Goal: Task Accomplishment & Management: Manage account settings

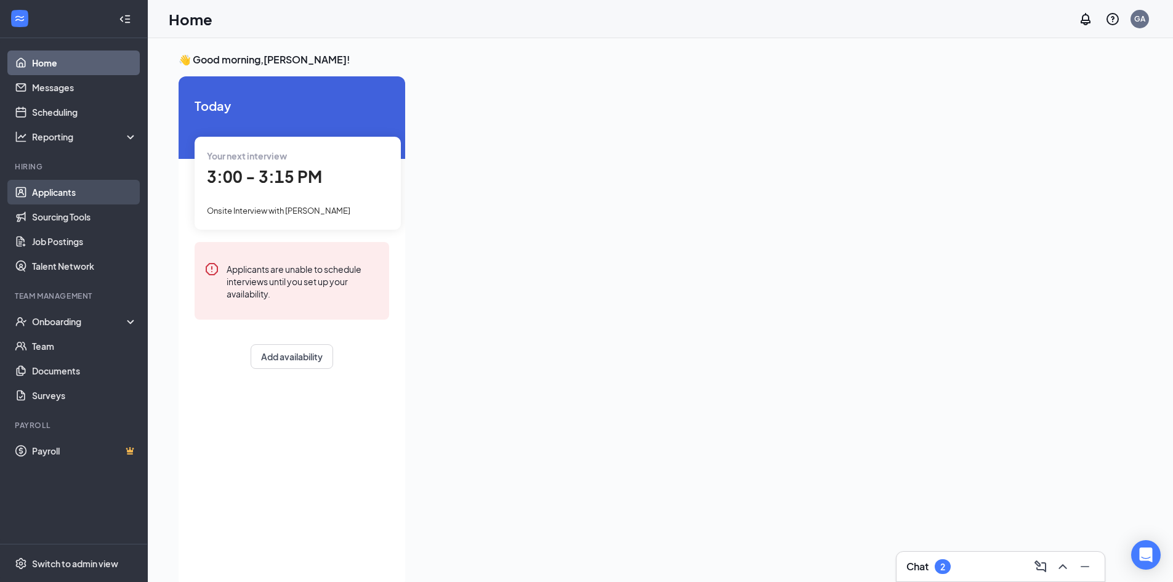
click at [42, 189] on link "Applicants" at bounding box center [84, 192] width 105 height 25
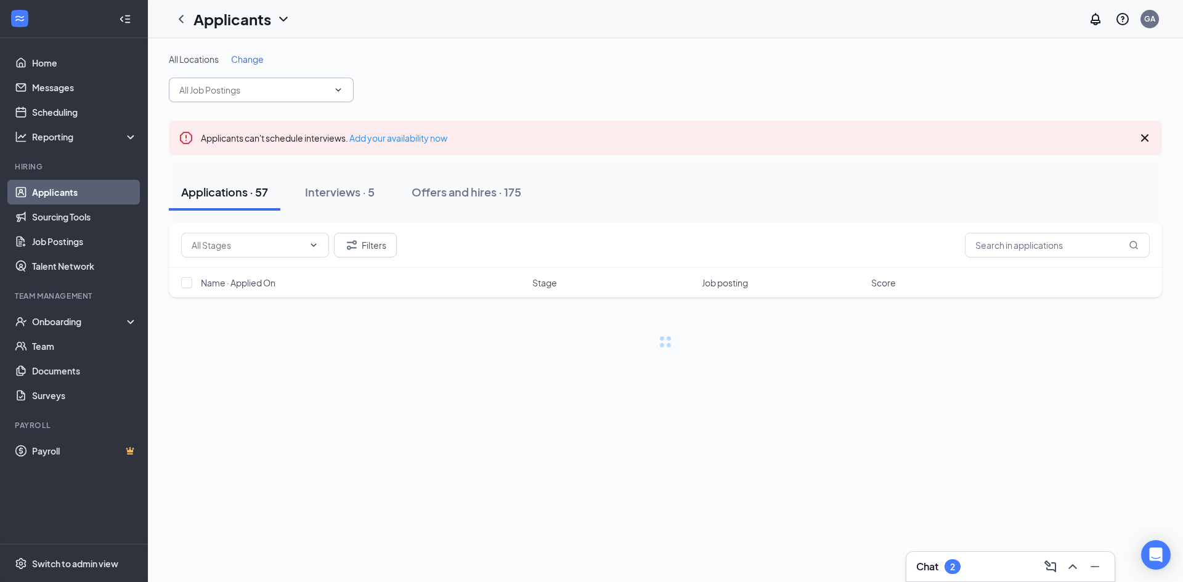
click at [309, 92] on input "text" at bounding box center [253, 90] width 149 height 14
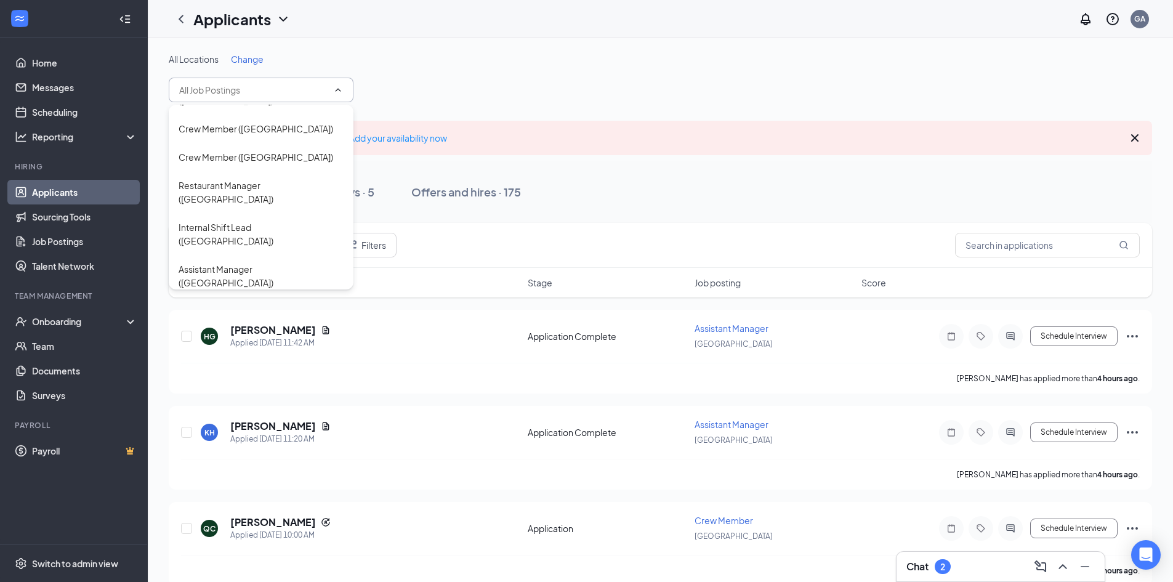
scroll to position [197, 0]
click at [276, 390] on div "Crew Member ([GEOGRAPHIC_DATA])" at bounding box center [256, 397] width 155 height 14
type input "Crew Member ([GEOGRAPHIC_DATA])"
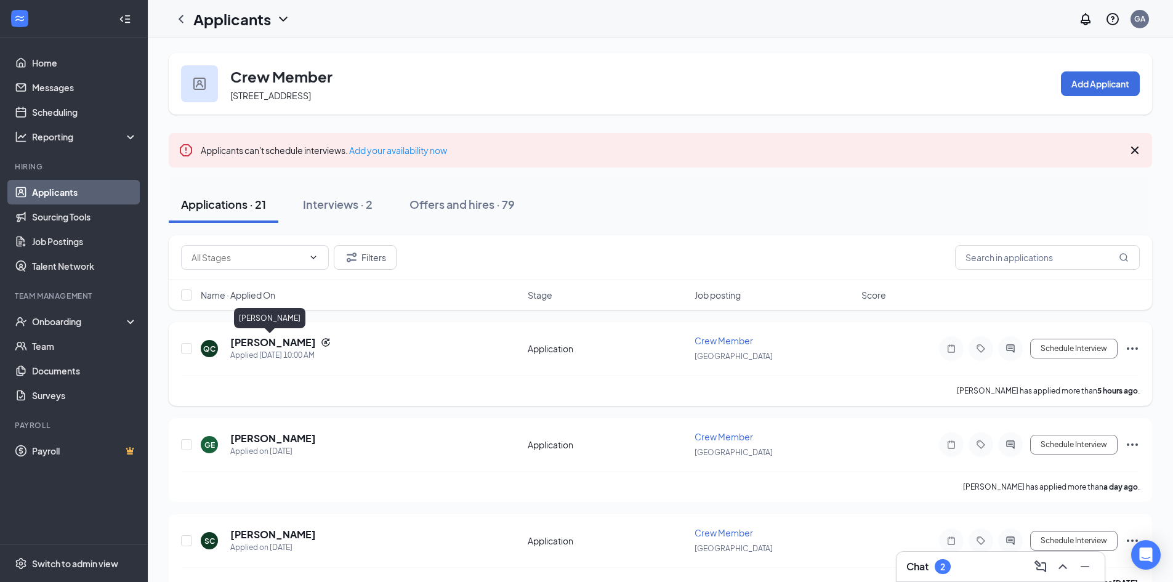
click at [274, 338] on h5 "[PERSON_NAME]" at bounding box center [273, 343] width 86 height 14
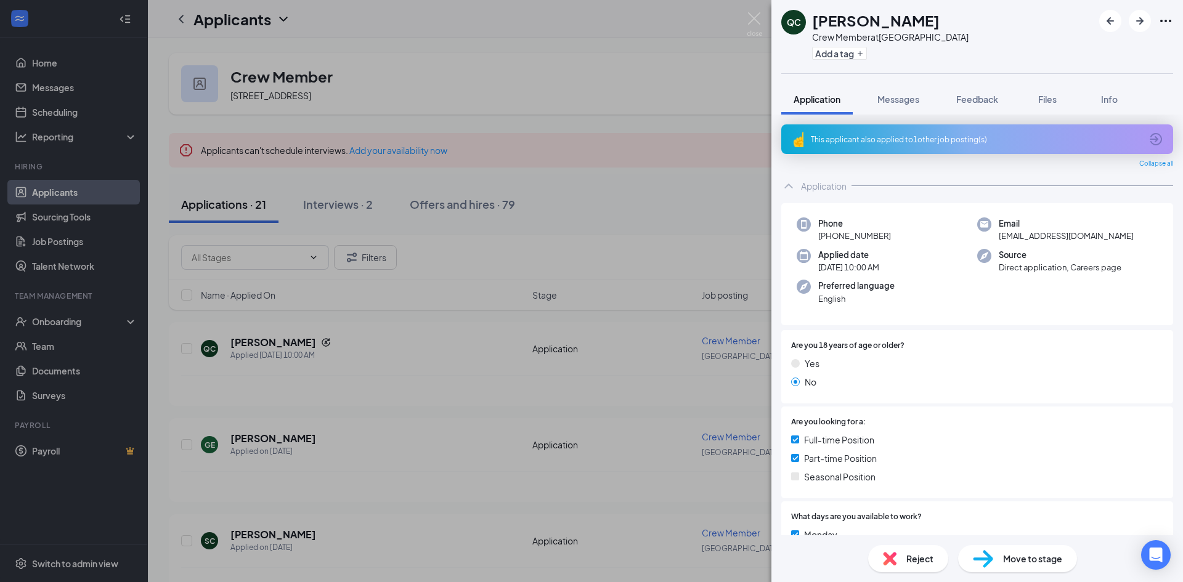
click at [921, 140] on div "This applicant also applied to 1 other job posting(s)" at bounding box center [976, 139] width 330 height 10
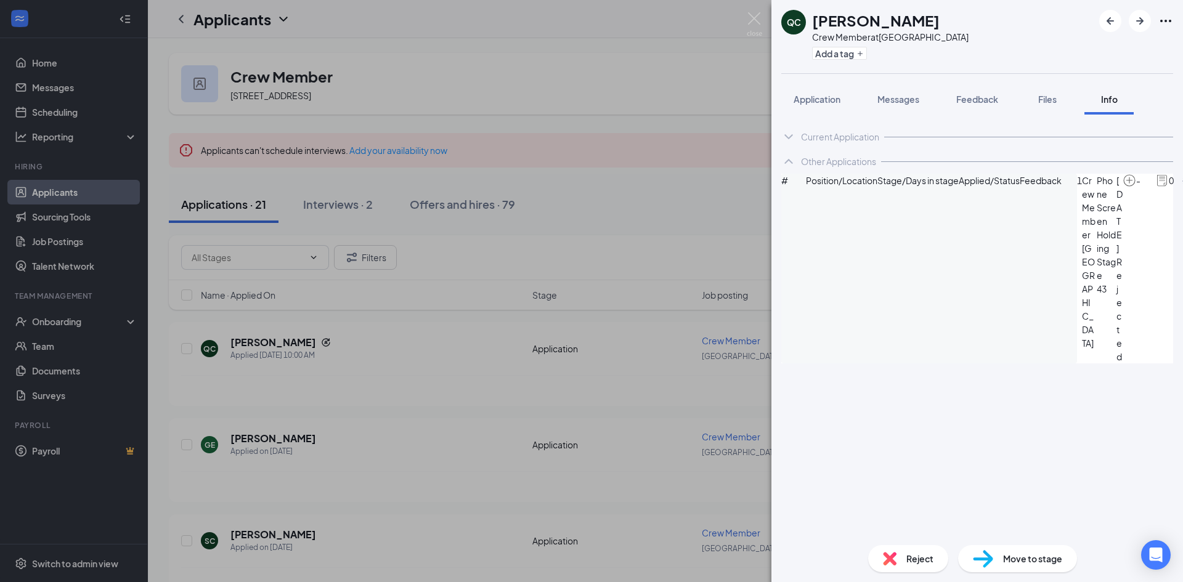
click at [897, 560] on div "Reject" at bounding box center [908, 558] width 80 height 27
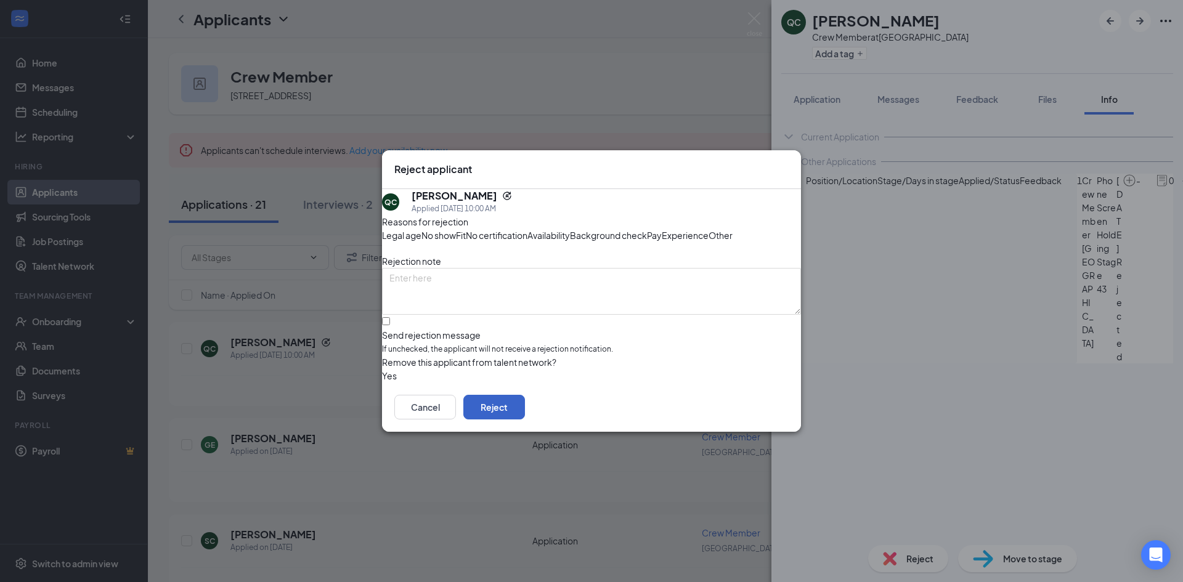
click at [525, 419] on button "Reject" at bounding box center [494, 407] width 62 height 25
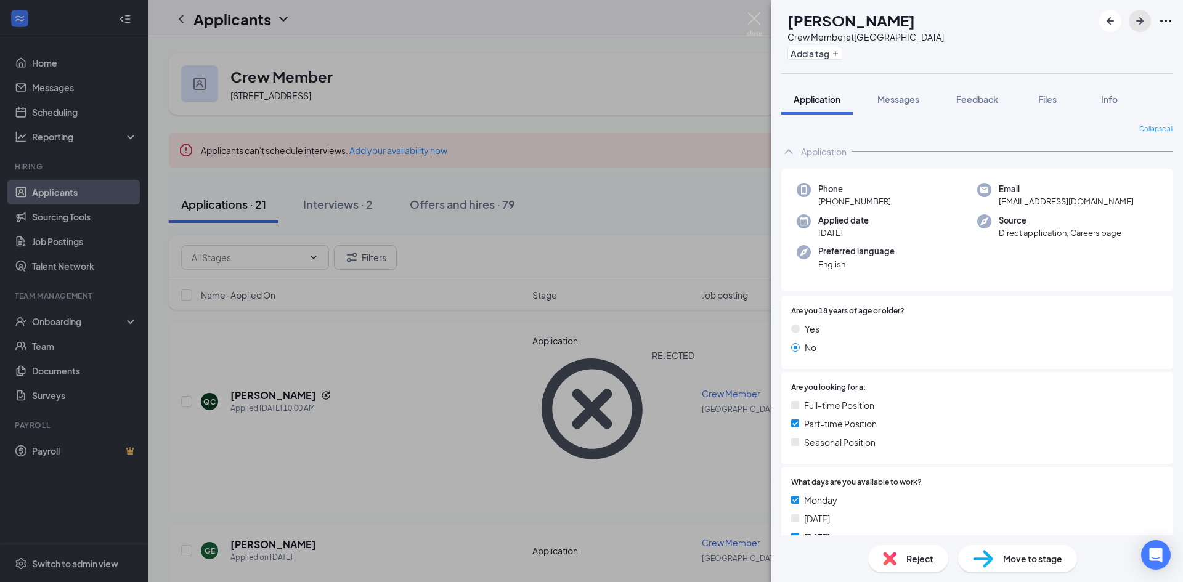
click at [1142, 25] on icon "ArrowRight" at bounding box center [1139, 21] width 15 height 15
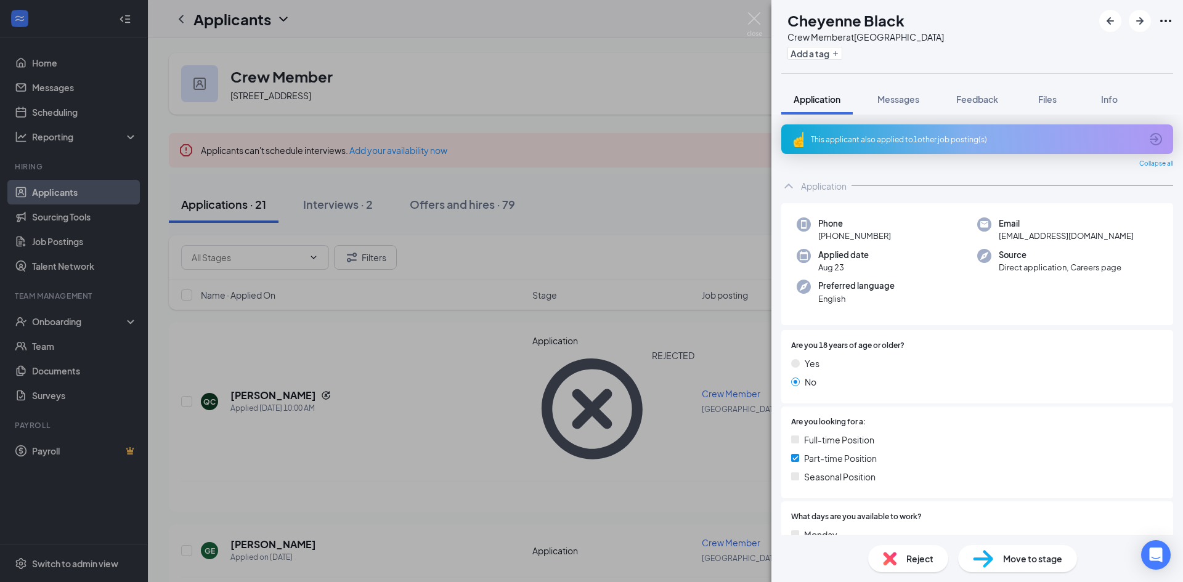
click at [1000, 131] on div "This applicant also applied to 1 other job posting(s)" at bounding box center [977, 139] width 392 height 30
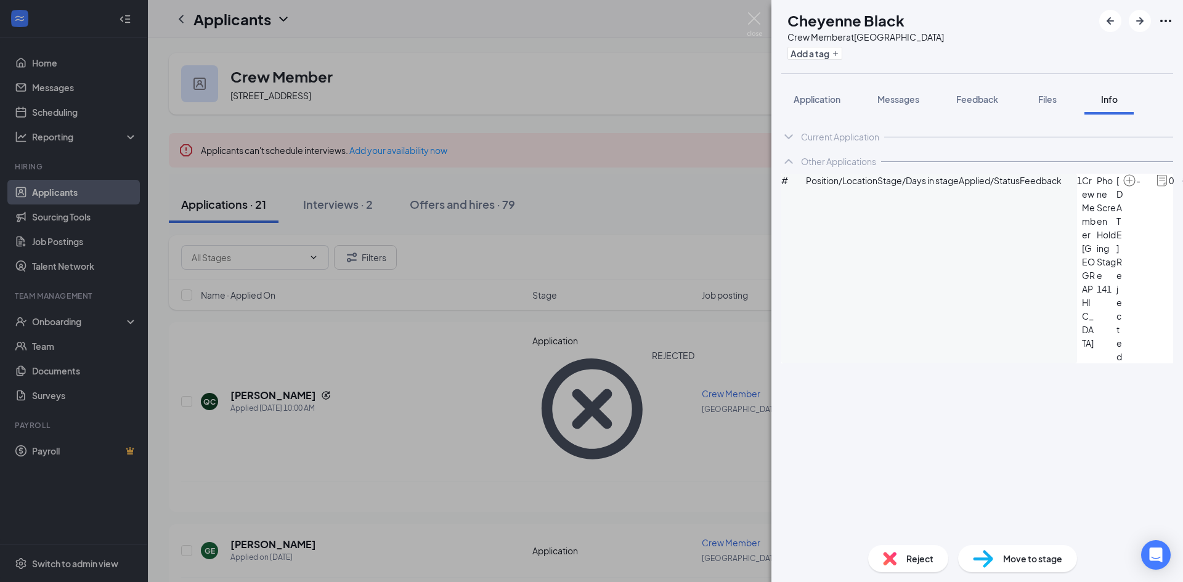
click at [894, 559] on img at bounding box center [890, 559] width 14 height 14
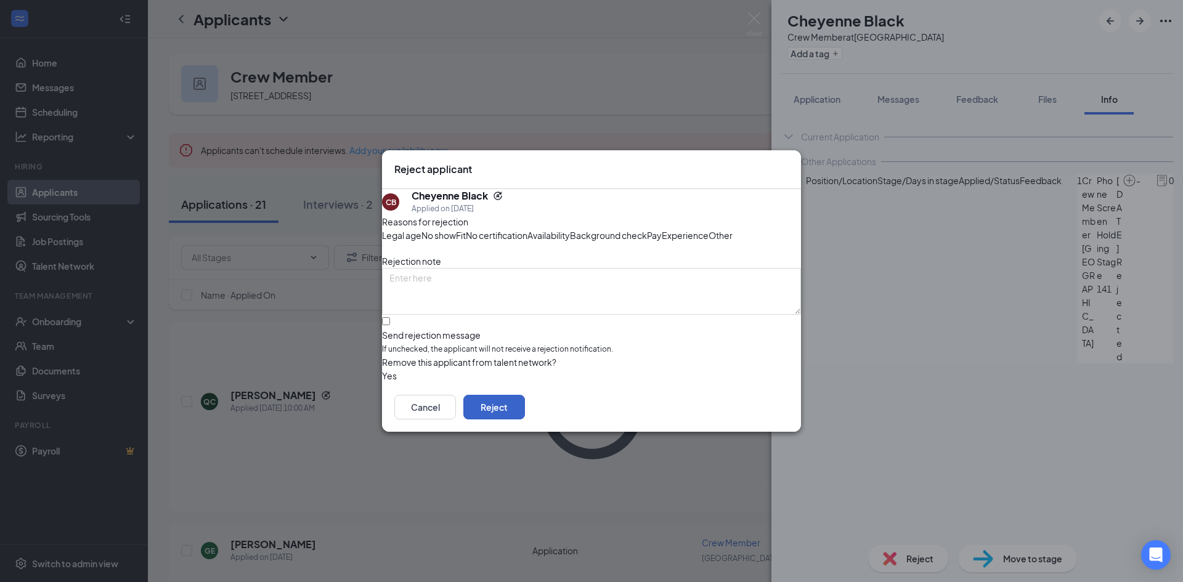
click at [525, 419] on button "Reject" at bounding box center [494, 407] width 62 height 25
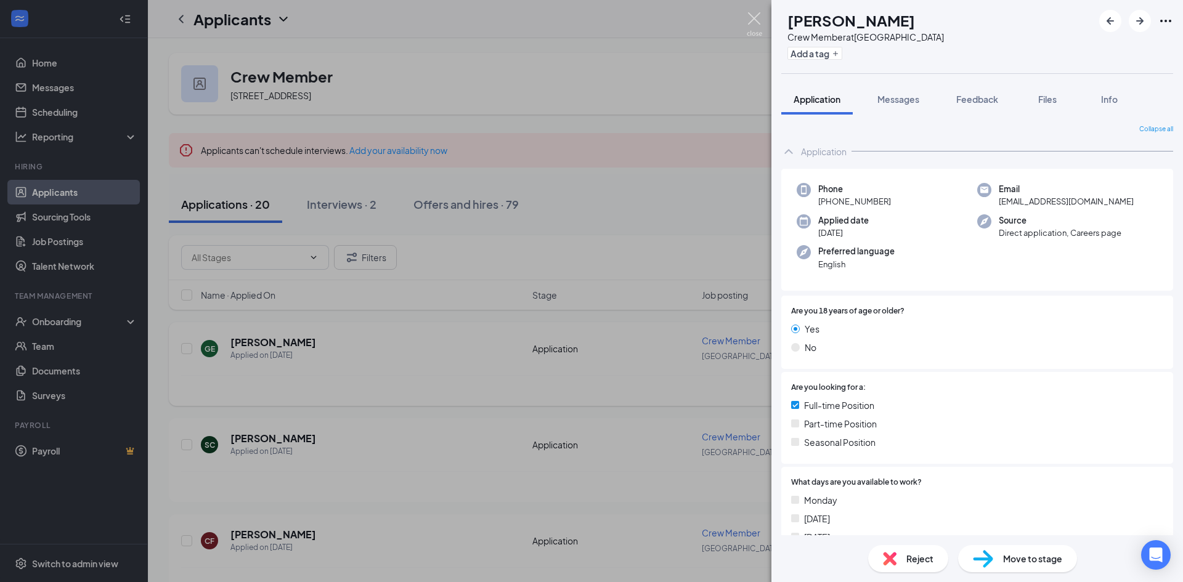
click at [762, 10] on div "BM [PERSON_NAME] Crew Member at [GEOGRAPHIC_DATA] Add a tag Application Message…" at bounding box center [591, 291] width 1183 height 582
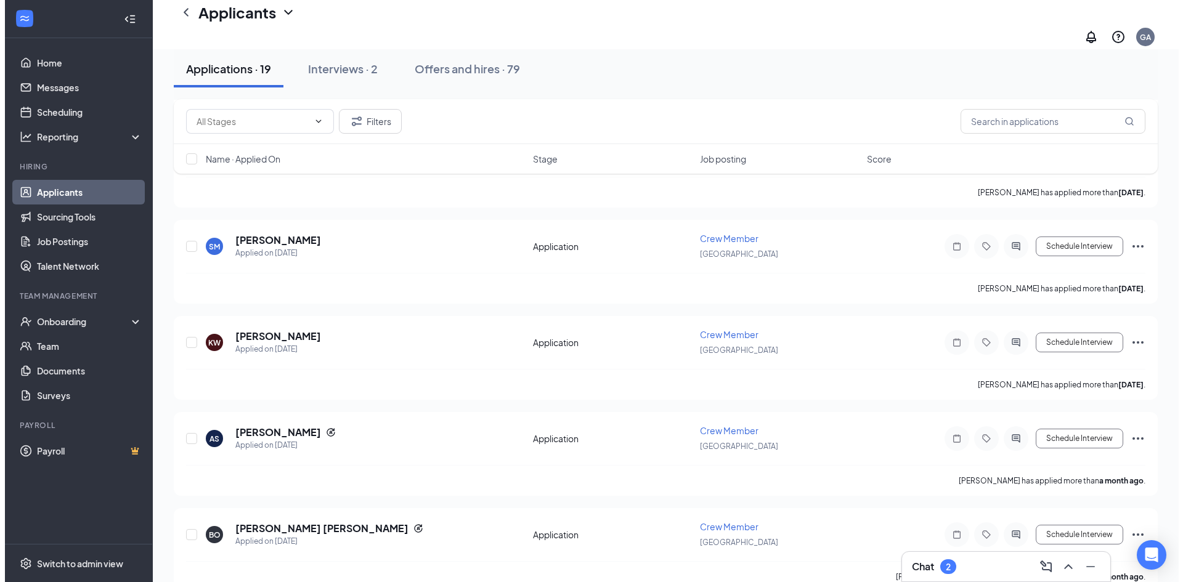
scroll to position [1568, 0]
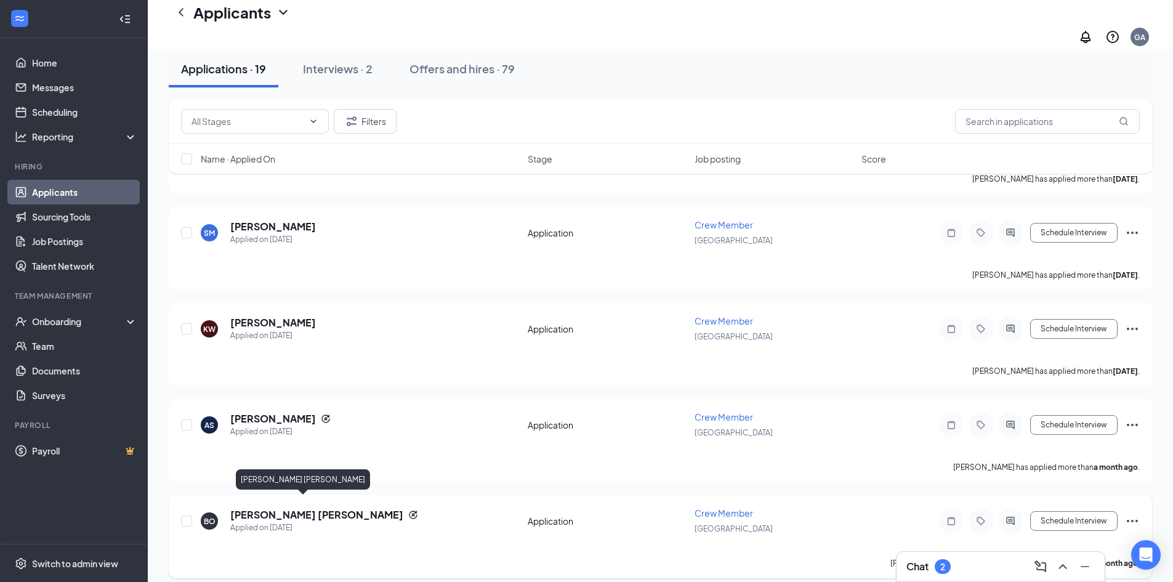
click at [289, 508] on h5 "[PERSON_NAME] [PERSON_NAME]" at bounding box center [316, 515] width 173 height 14
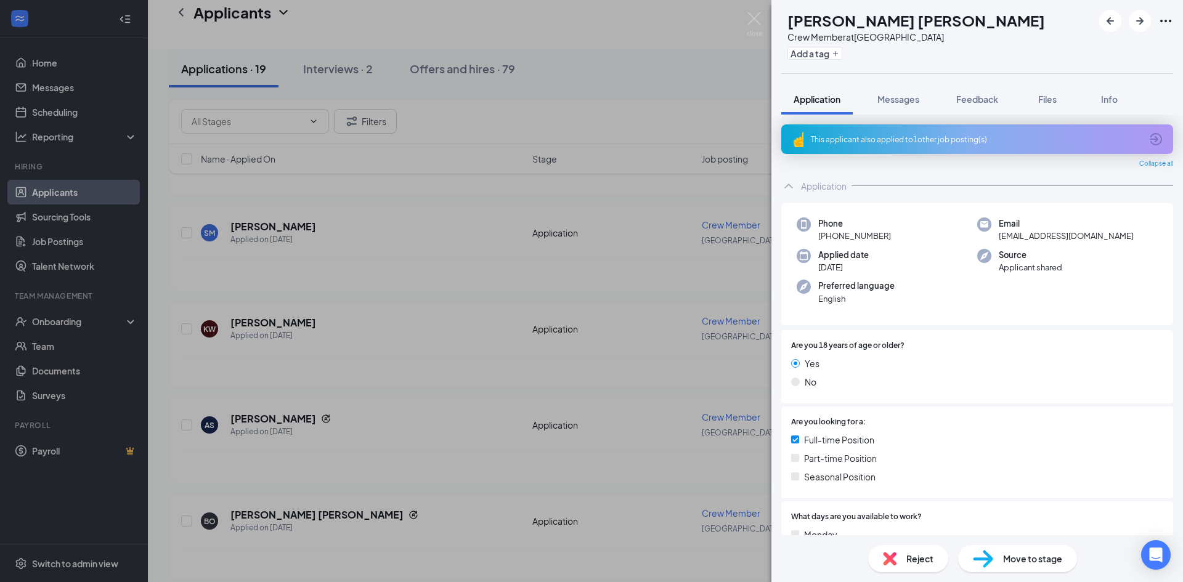
click at [936, 552] on div "Reject" at bounding box center [908, 558] width 80 height 27
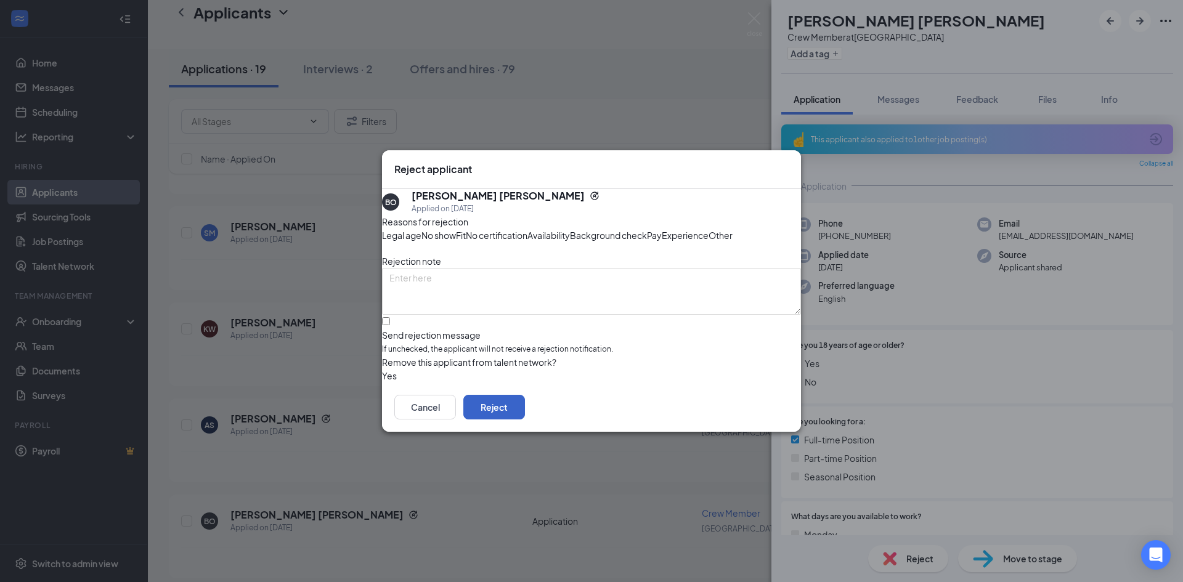
click at [525, 419] on button "Reject" at bounding box center [494, 407] width 62 height 25
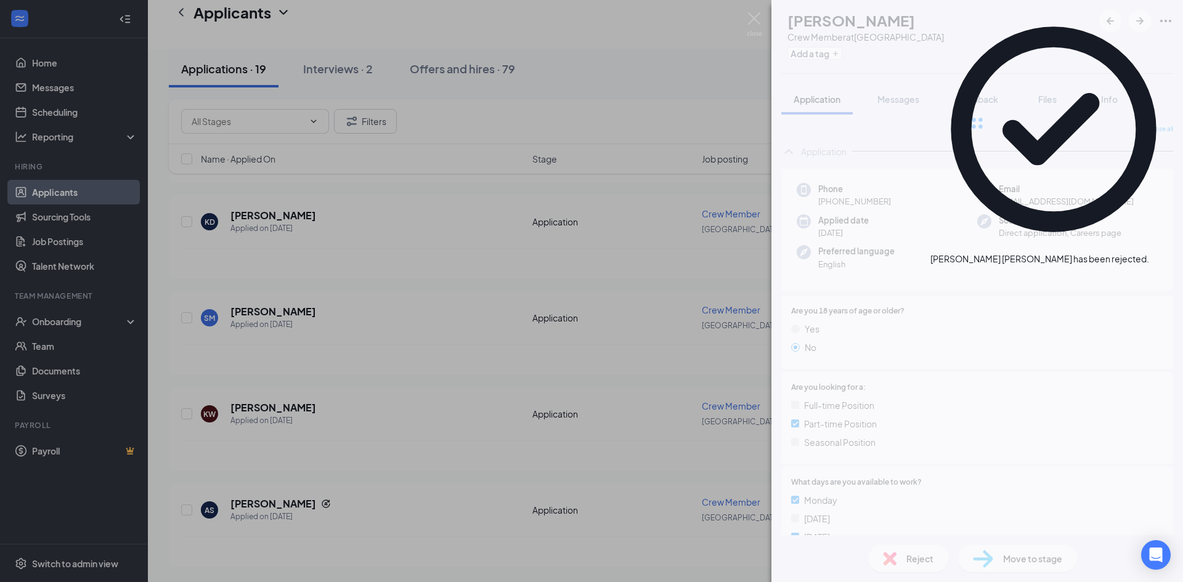
scroll to position [1472, 0]
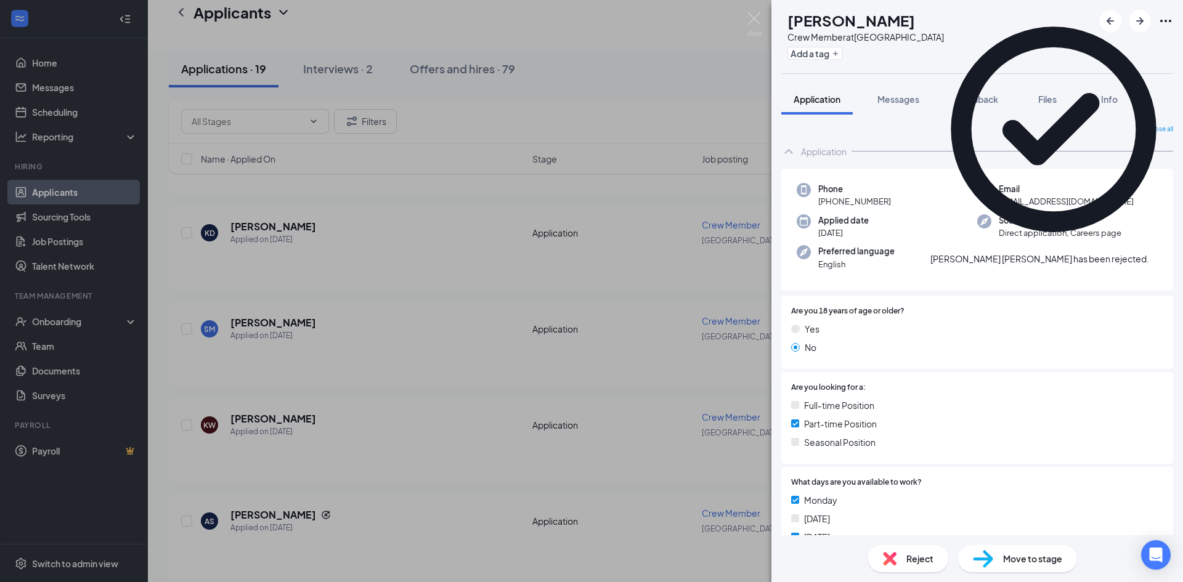
click at [254, 405] on div "GE [PERSON_NAME] Crew Member at [GEOGRAPHIC_DATA] Add a tag Application Message…" at bounding box center [591, 291] width 1183 height 582
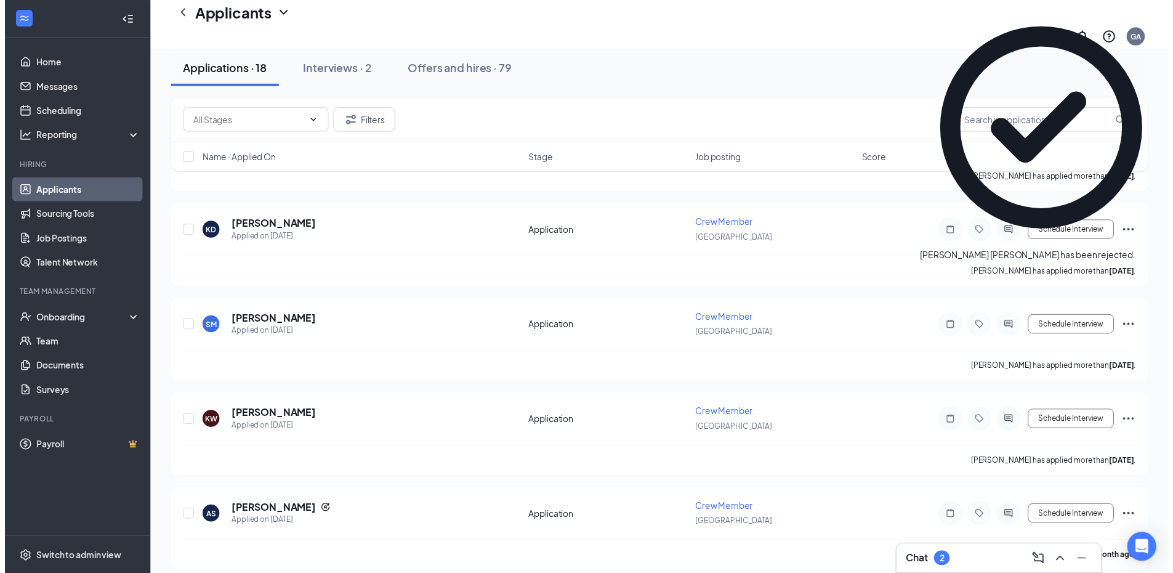
scroll to position [1481, 0]
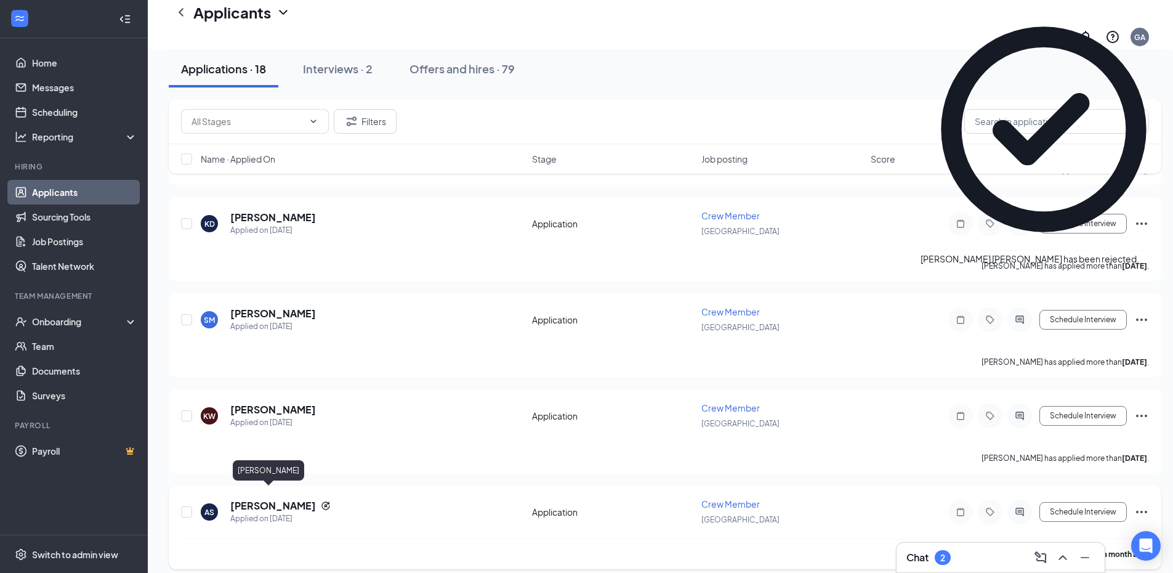
click at [265, 499] on h5 "[PERSON_NAME]" at bounding box center [273, 506] width 86 height 14
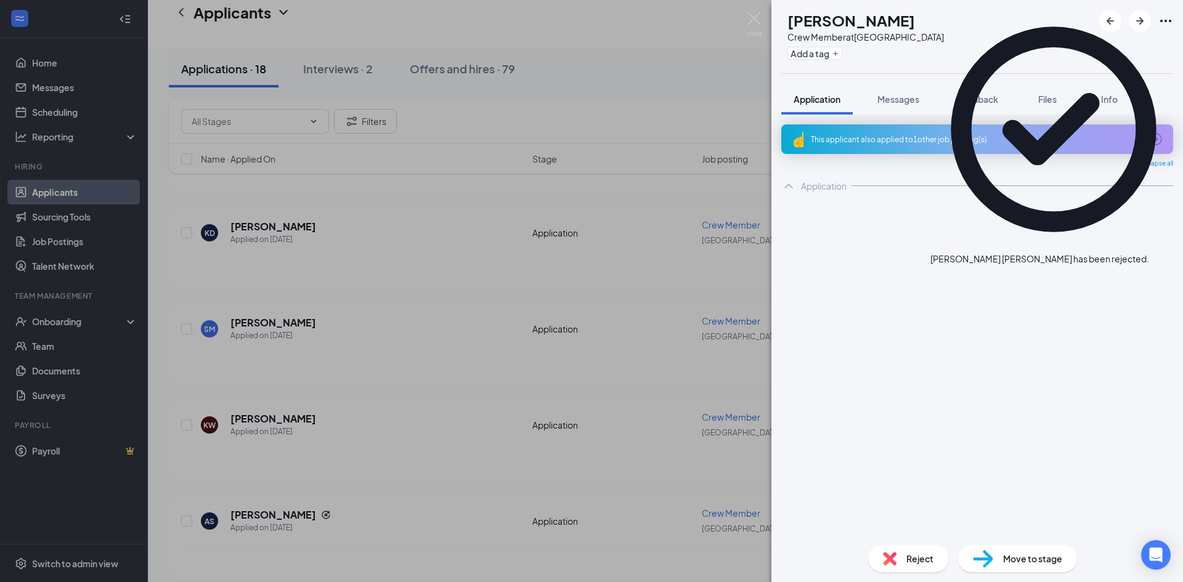
click at [899, 568] on div "Reject" at bounding box center [908, 558] width 80 height 27
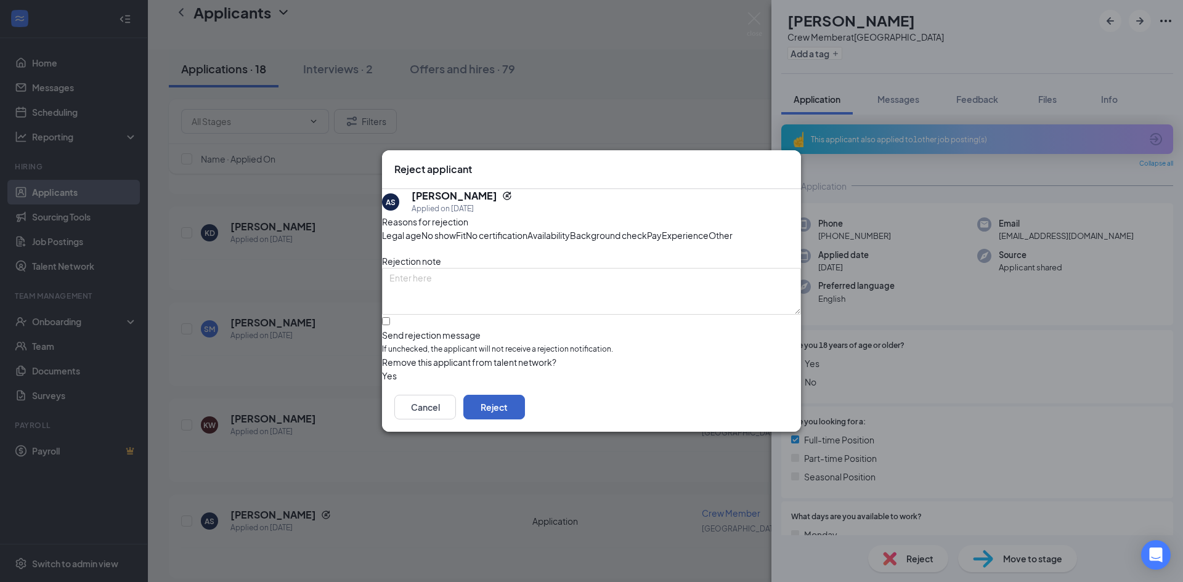
click at [525, 419] on button "Reject" at bounding box center [494, 407] width 62 height 25
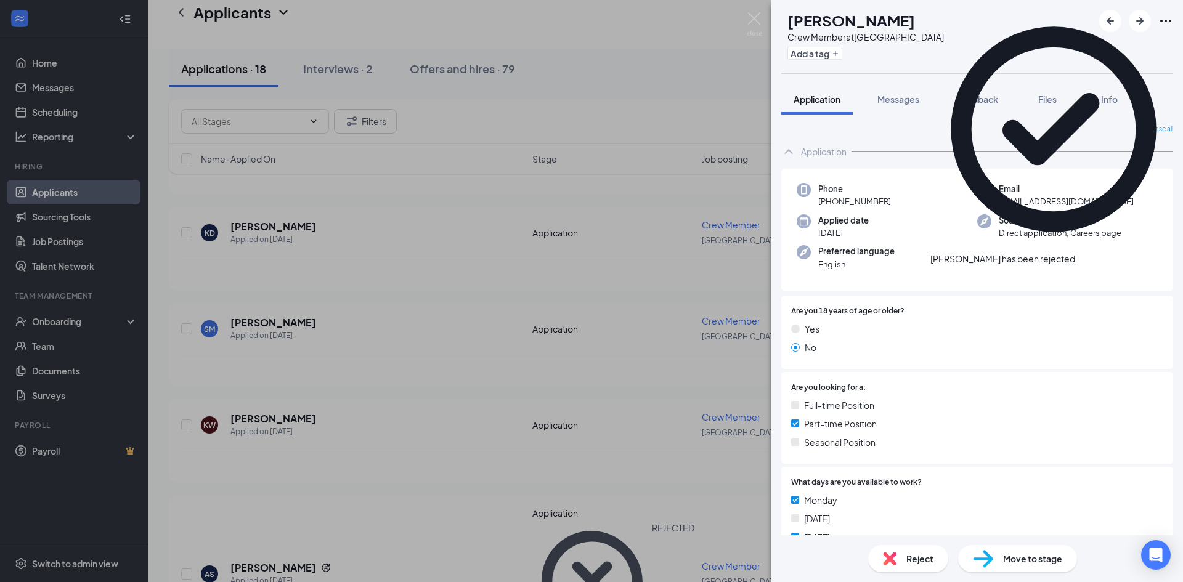
click at [764, 21] on div "GE [PERSON_NAME] Crew Member at [GEOGRAPHIC_DATA] Add a tag Application Message…" at bounding box center [591, 291] width 1183 height 582
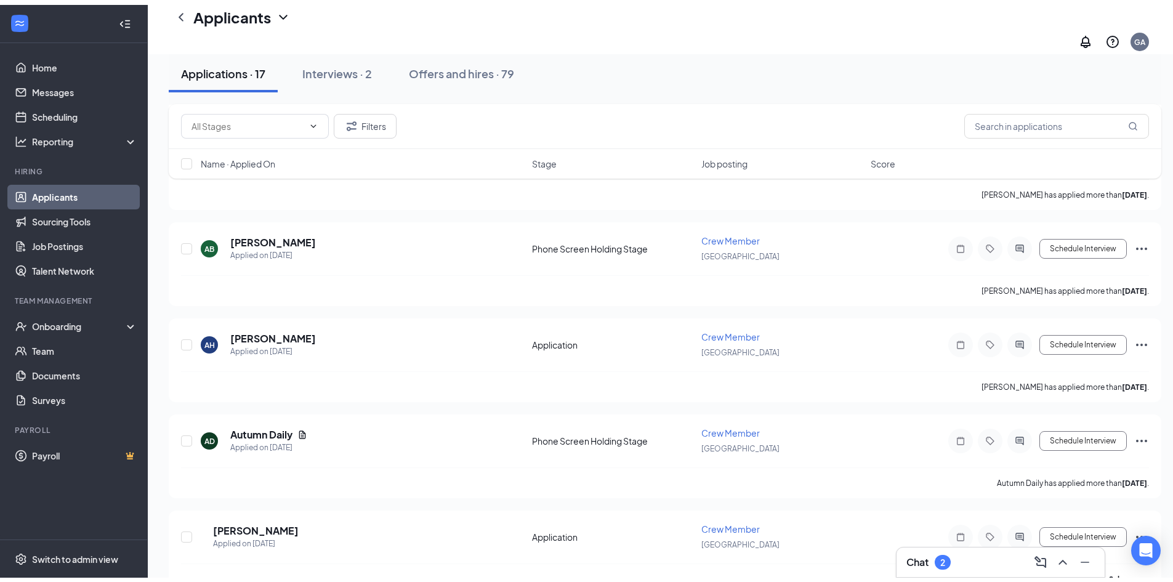
scroll to position [400, 0]
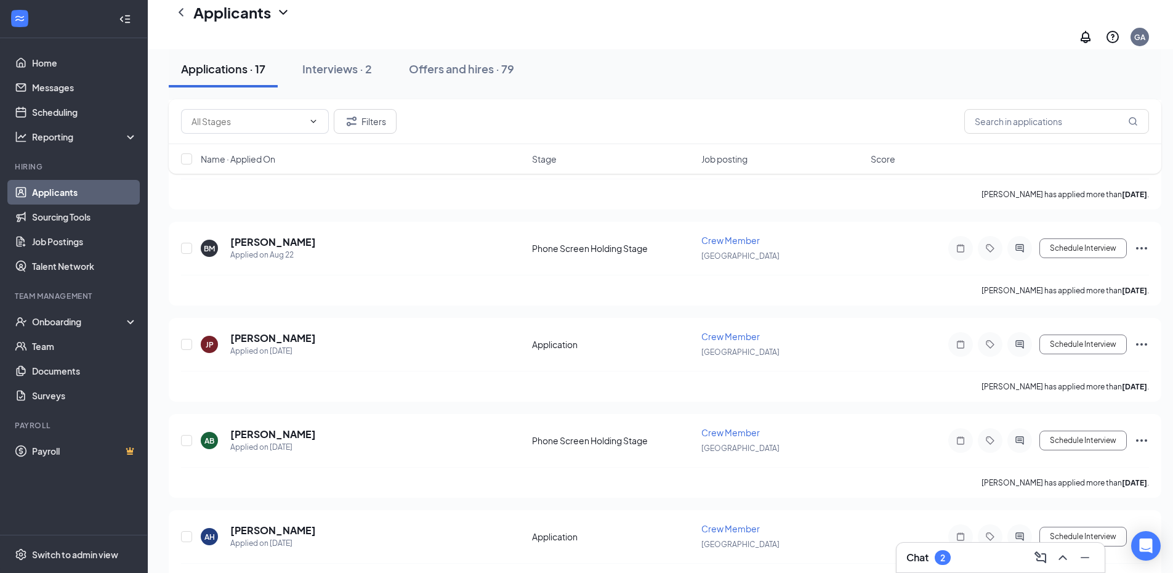
click at [64, 189] on link "Applicants" at bounding box center [84, 192] width 105 height 25
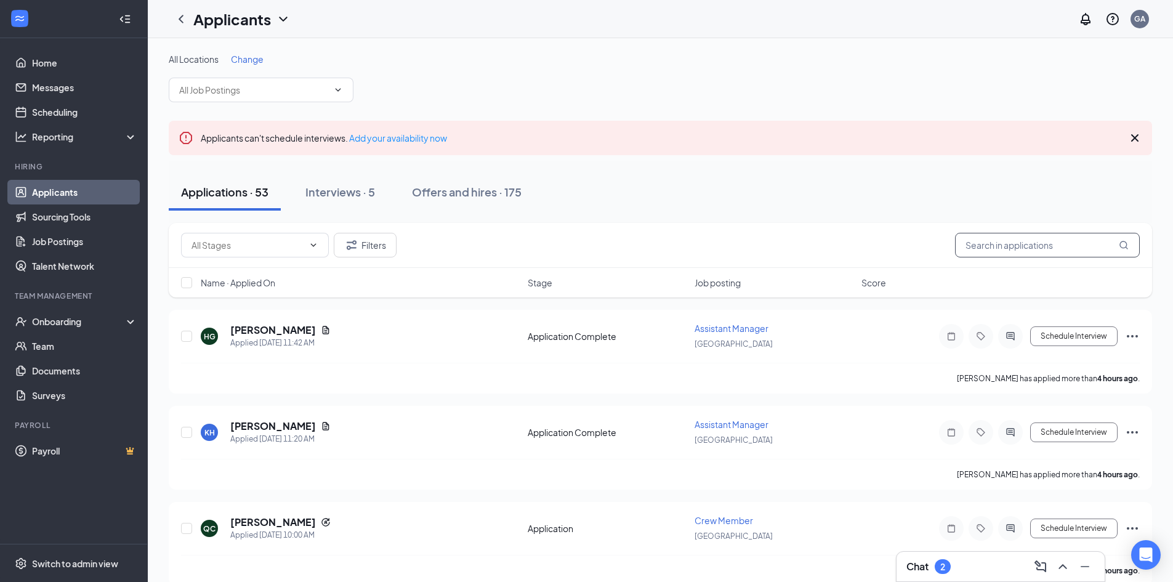
click at [996, 251] on input "text" at bounding box center [1047, 245] width 185 height 25
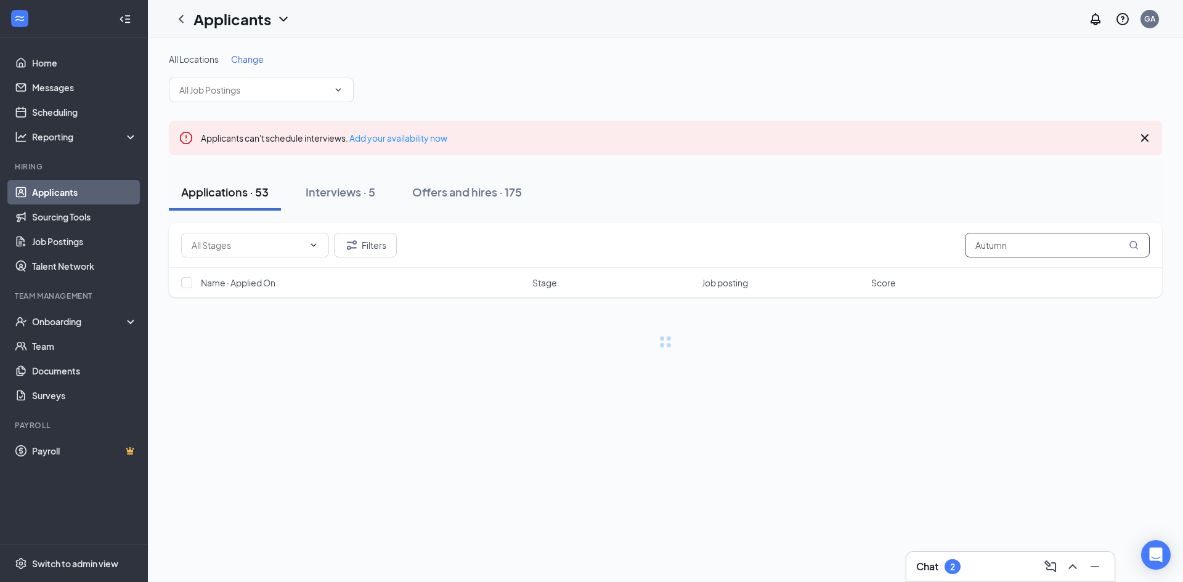
type input "Autumn"
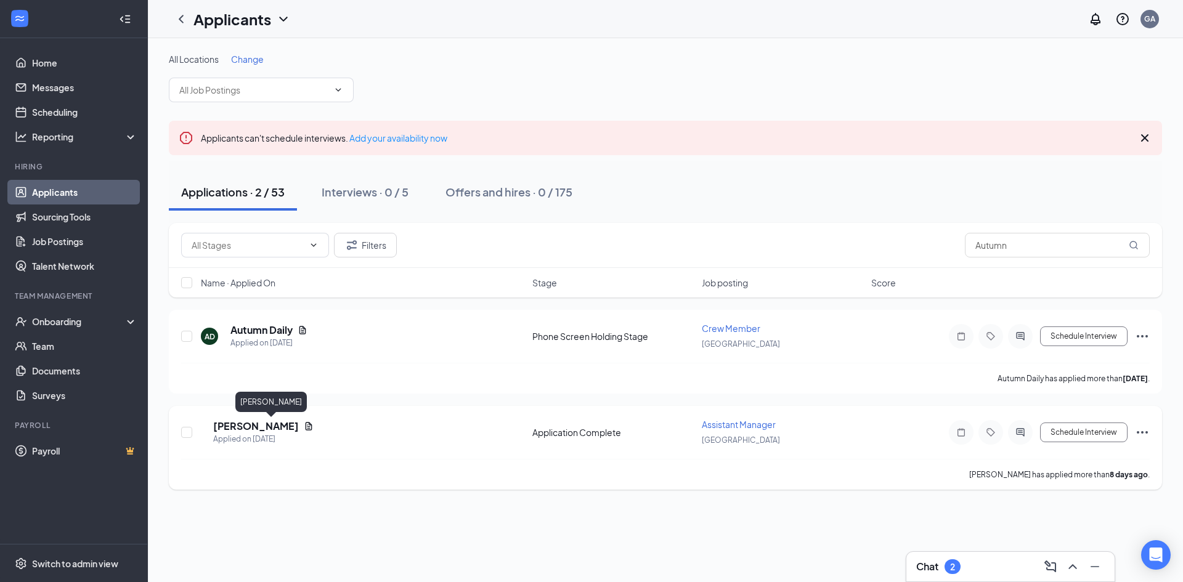
click at [280, 429] on h5 "[PERSON_NAME]" at bounding box center [256, 426] width 86 height 14
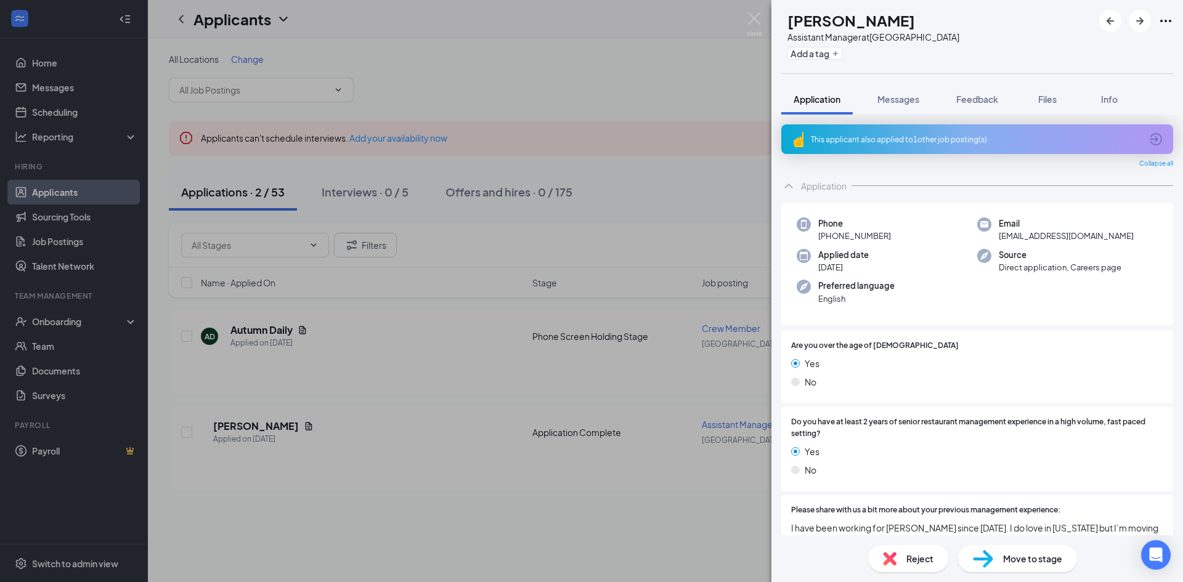
click at [953, 144] on div "This applicant also applied to 1 other job posting(s)" at bounding box center [976, 139] width 330 height 10
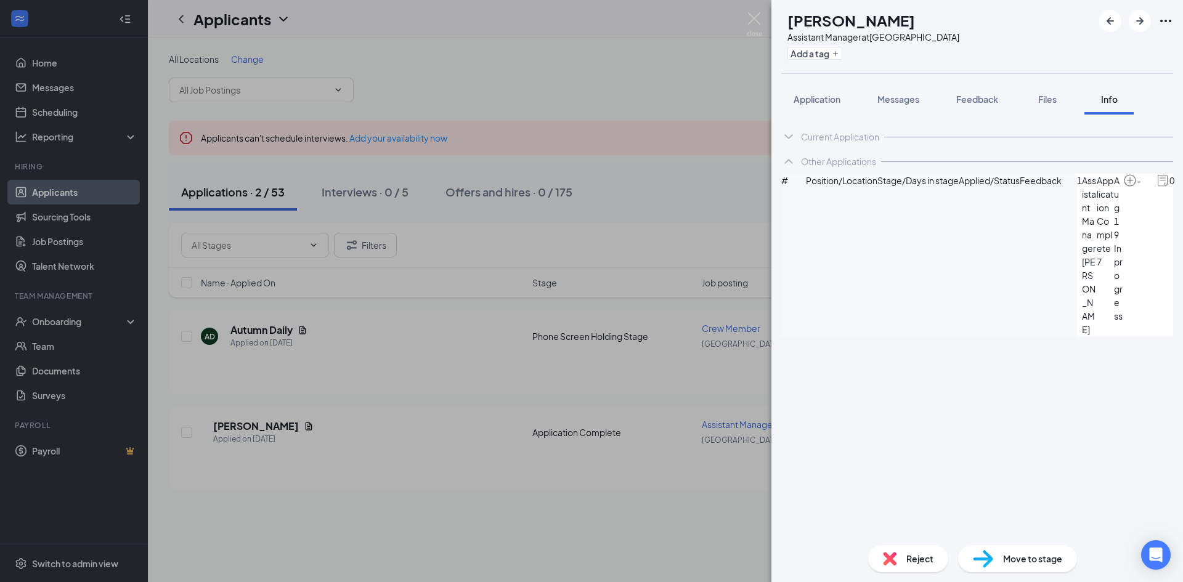
click at [792, 137] on icon "ChevronDown" at bounding box center [788, 136] width 15 height 15
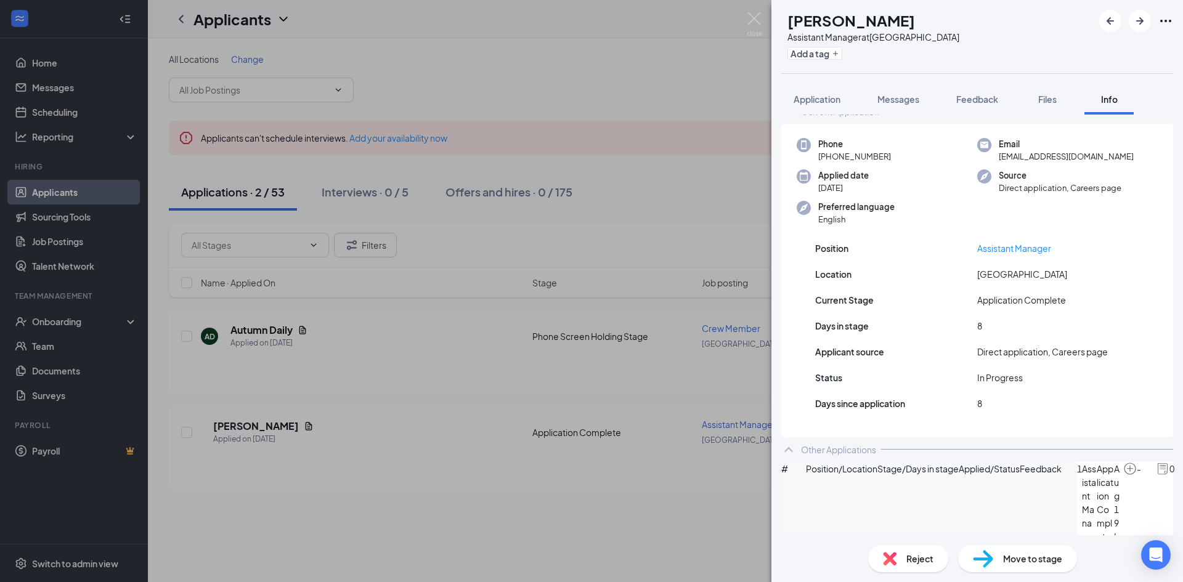
scroll to position [39, 0]
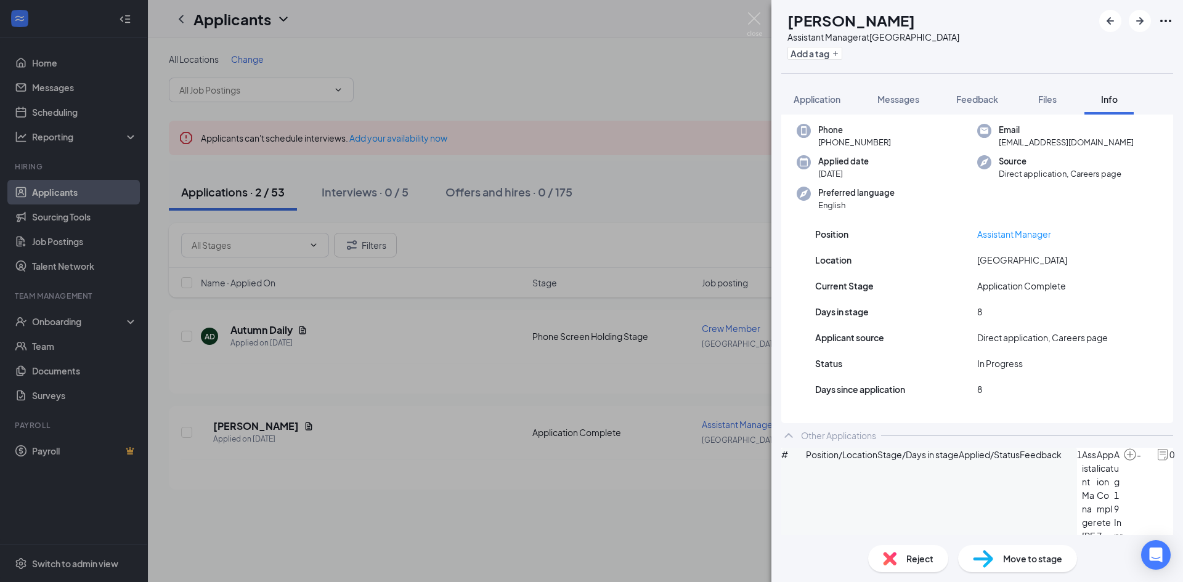
click at [790, 434] on icon "ChevronUp" at bounding box center [788, 435] width 15 height 15
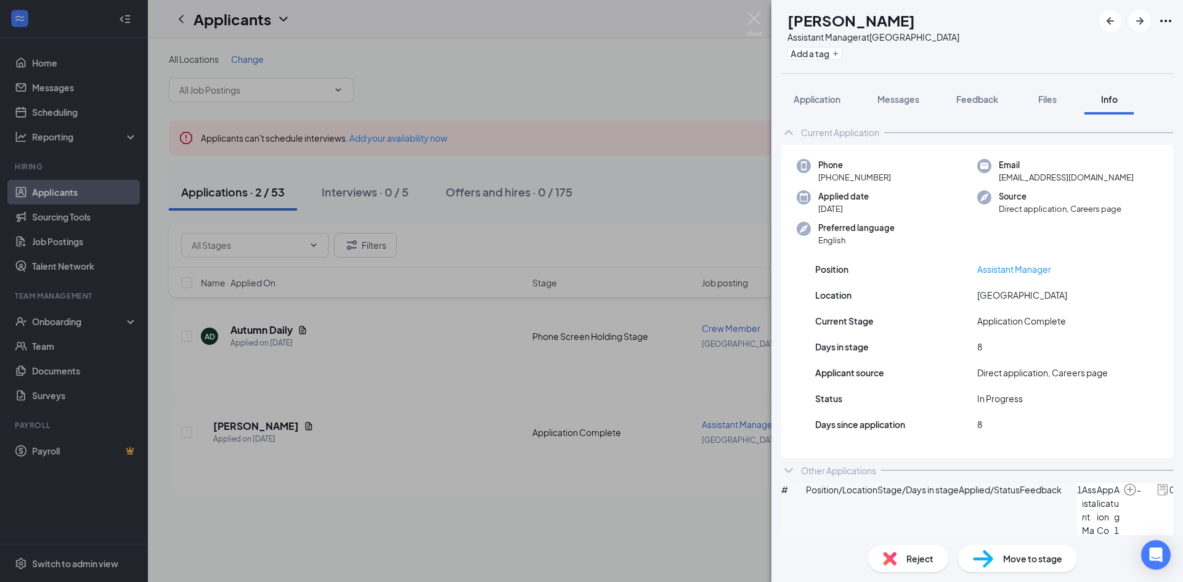
scroll to position [0, 0]
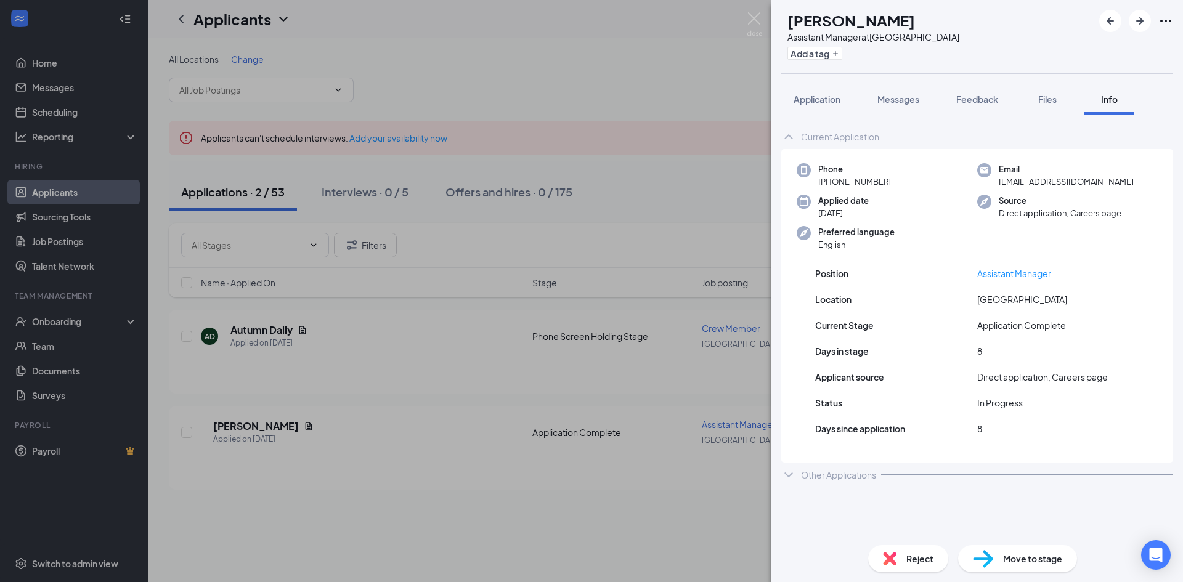
click at [790, 138] on icon "ChevronUp" at bounding box center [788, 136] width 15 height 15
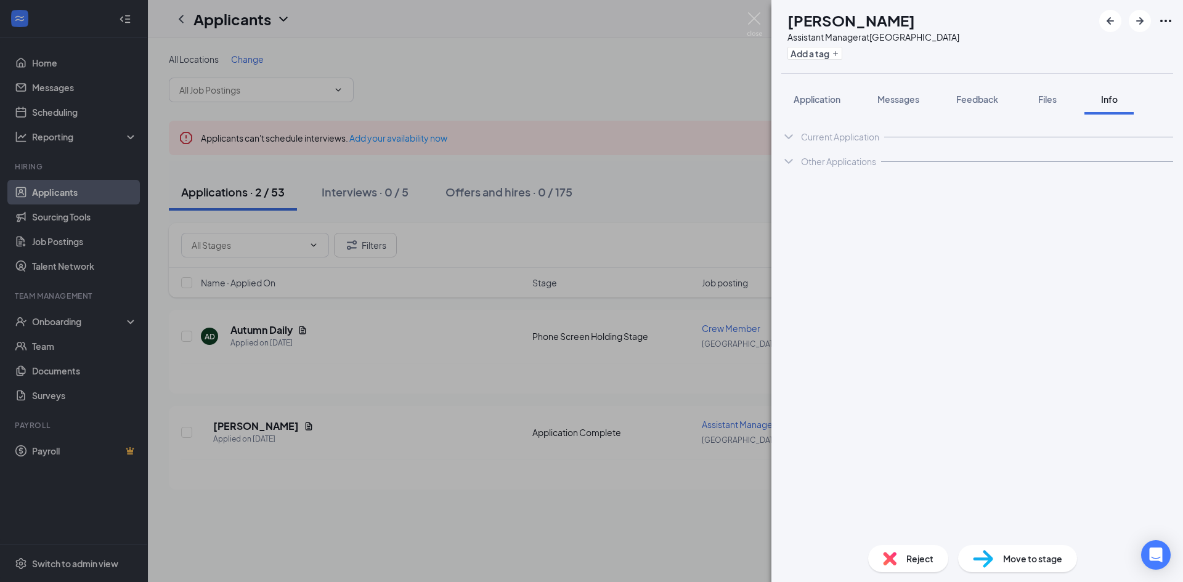
click at [799, 161] on div "Other Applications" at bounding box center [977, 161] width 392 height 25
click at [811, 100] on span "Application" at bounding box center [816, 99] width 47 height 11
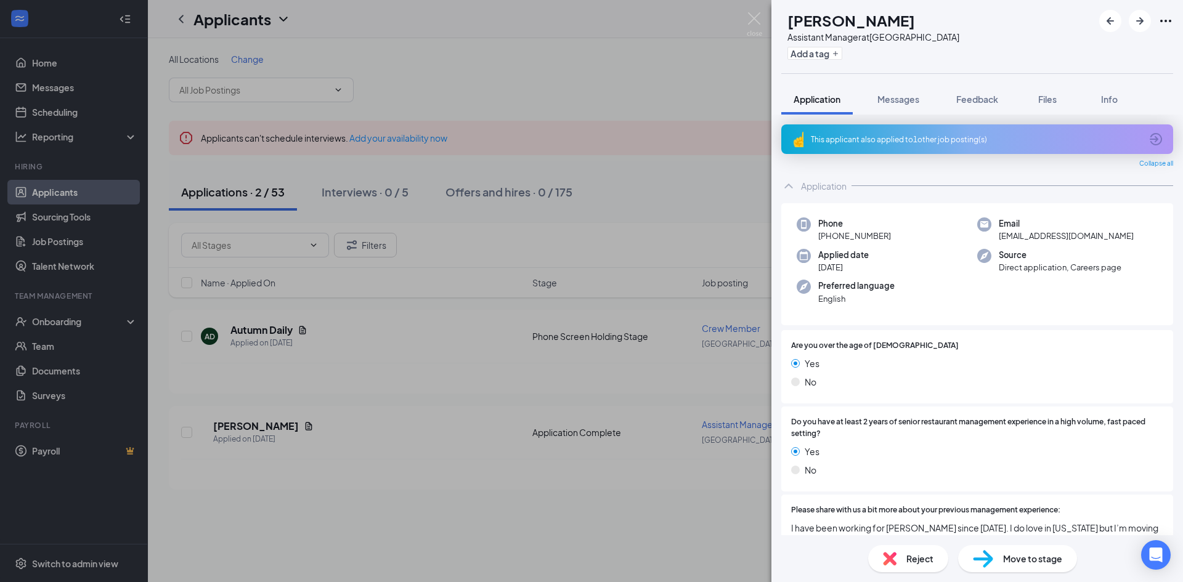
click at [405, 514] on div "AG [PERSON_NAME] Assistant Manager at [GEOGRAPHIC_DATA] Add a tag Application M…" at bounding box center [591, 291] width 1183 height 582
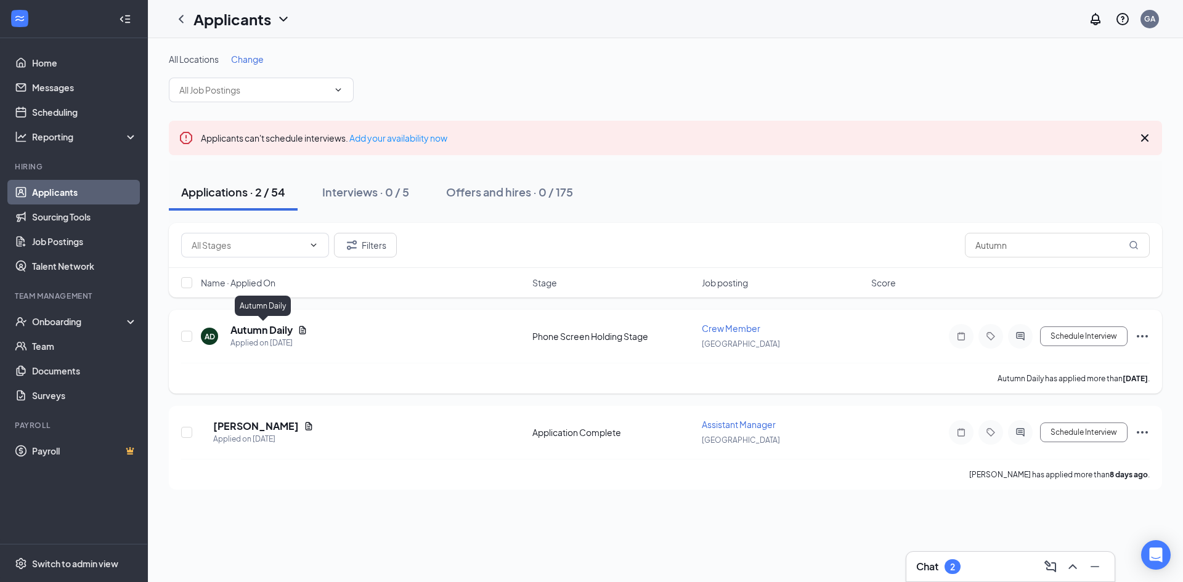
click at [279, 332] on h5 "Autumn Daily" at bounding box center [261, 330] width 62 height 14
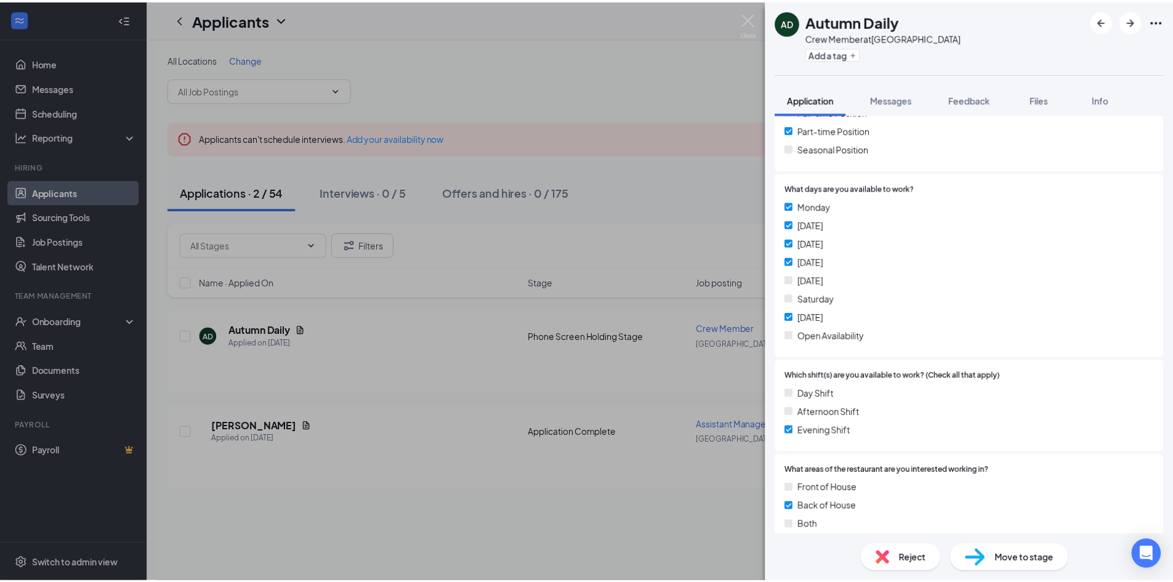
scroll to position [123, 0]
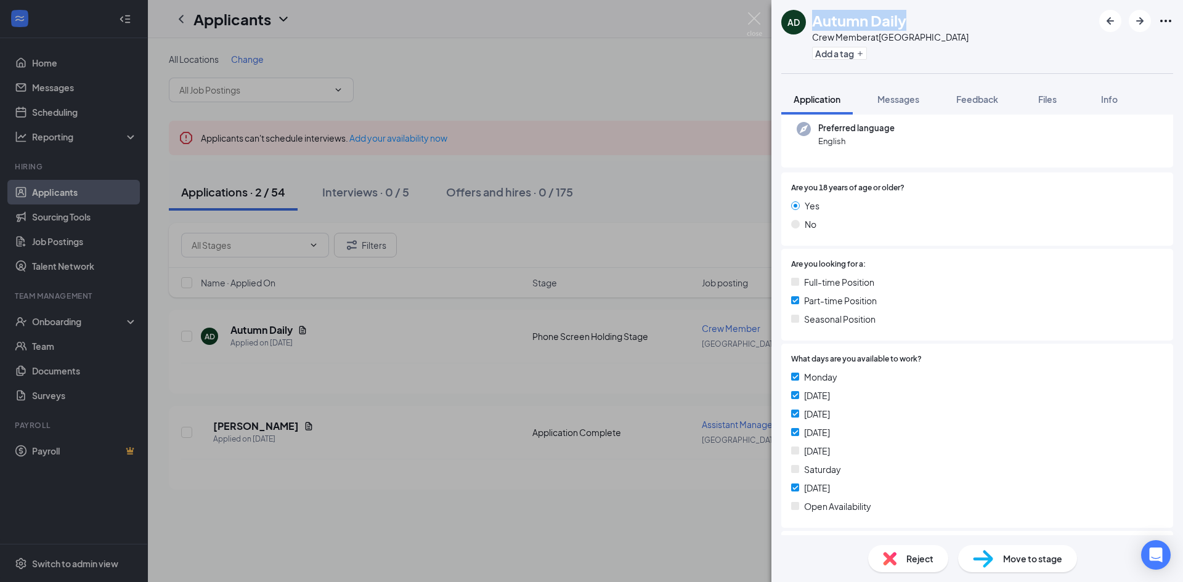
drag, startPoint x: 814, startPoint y: 23, endPoint x: 915, endPoint y: 15, distance: 100.7
click at [915, 15] on div "Autumn Daily" at bounding box center [890, 20] width 156 height 21
copy h1 "Autumn Daily"
click at [49, 192] on div "AD Autumn Daily Crew Member at [GEOGRAPHIC_DATA] Add a tag Application Messages…" at bounding box center [591, 291] width 1183 height 582
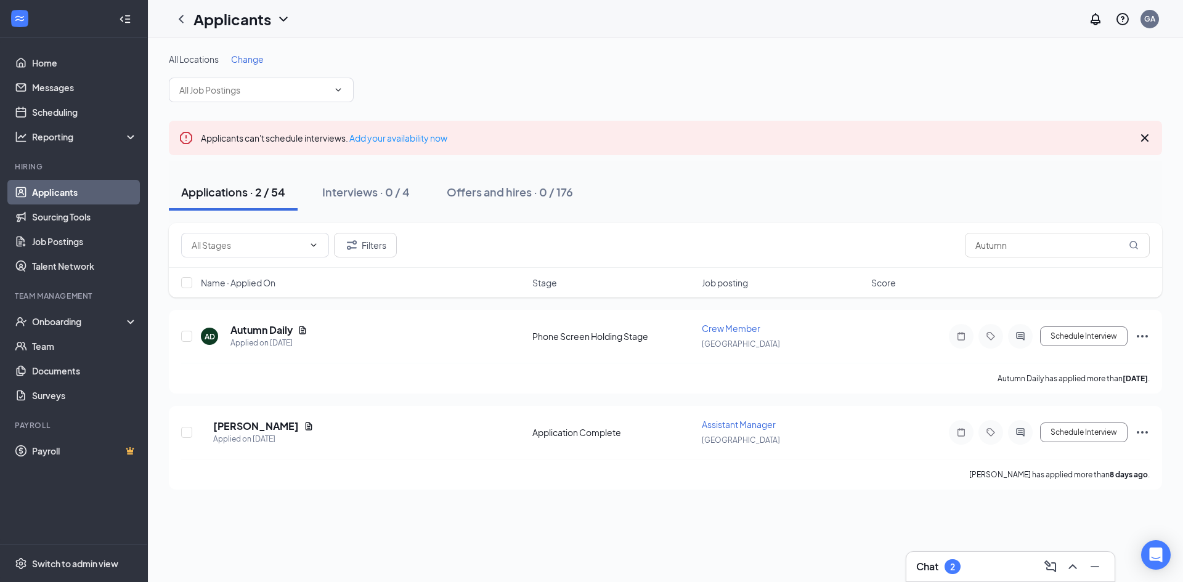
click at [49, 191] on link "Applicants" at bounding box center [84, 192] width 105 height 25
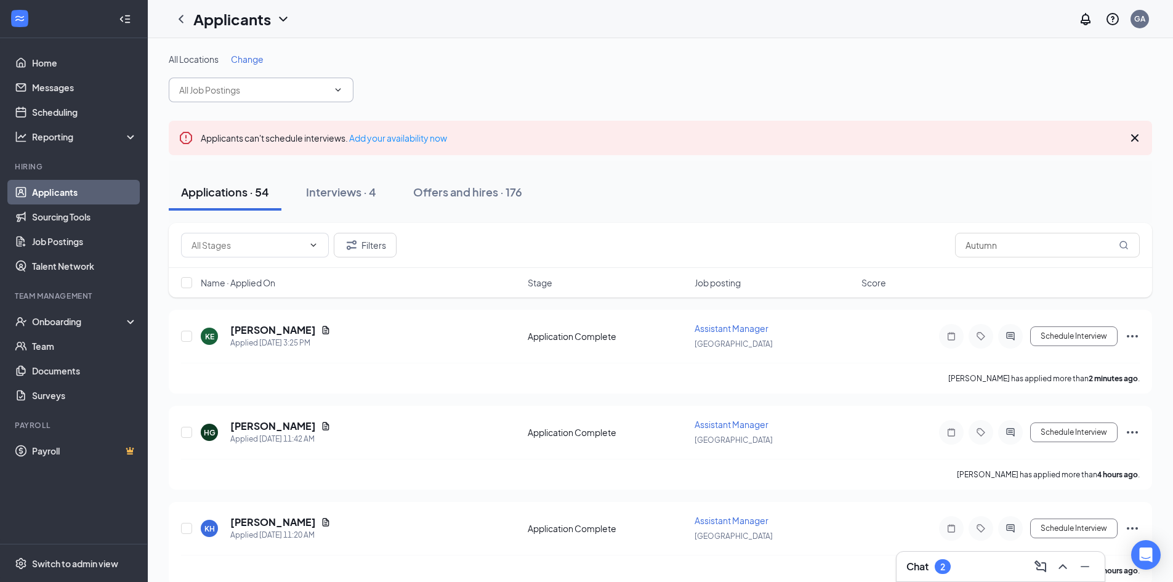
click at [221, 87] on input "text" at bounding box center [253, 90] width 149 height 14
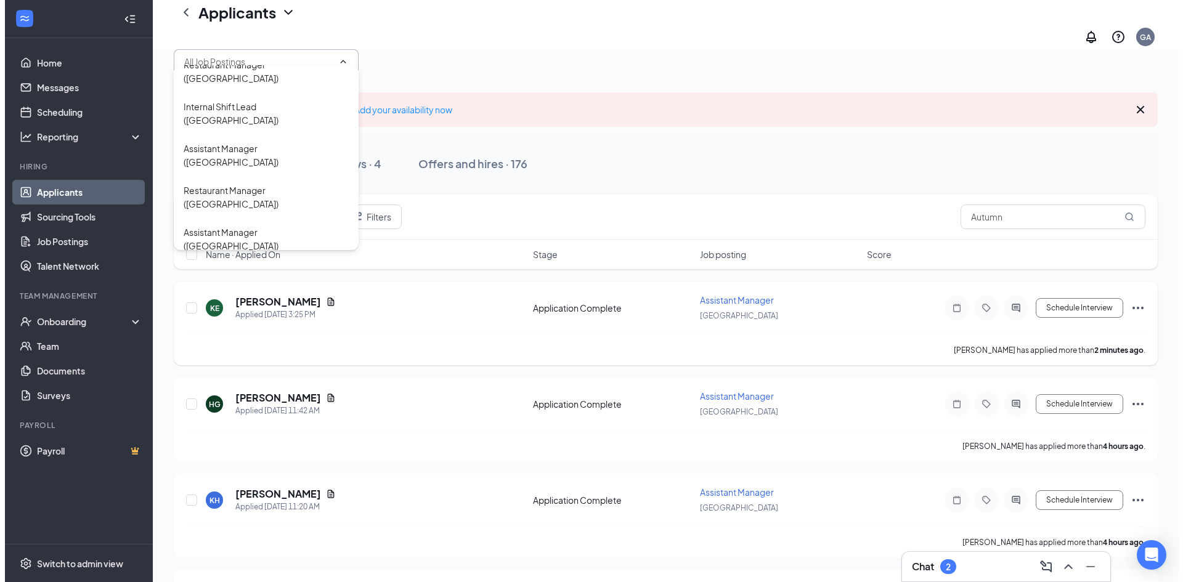
scroll to position [62, 0]
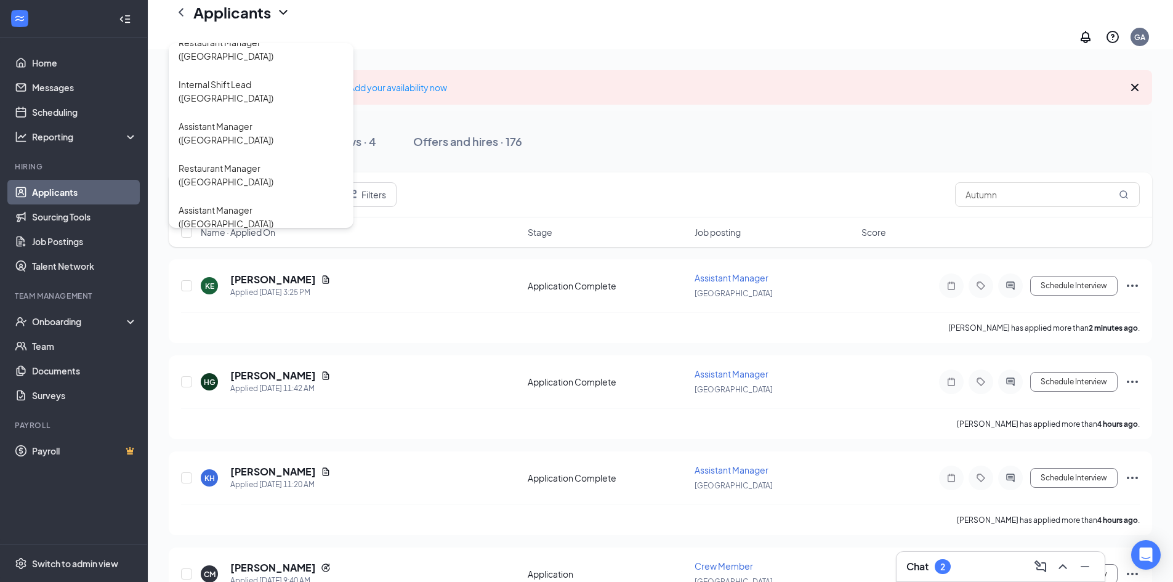
click at [232, 329] on div "Crew Member ([GEOGRAPHIC_DATA])" at bounding box center [256, 336] width 155 height 14
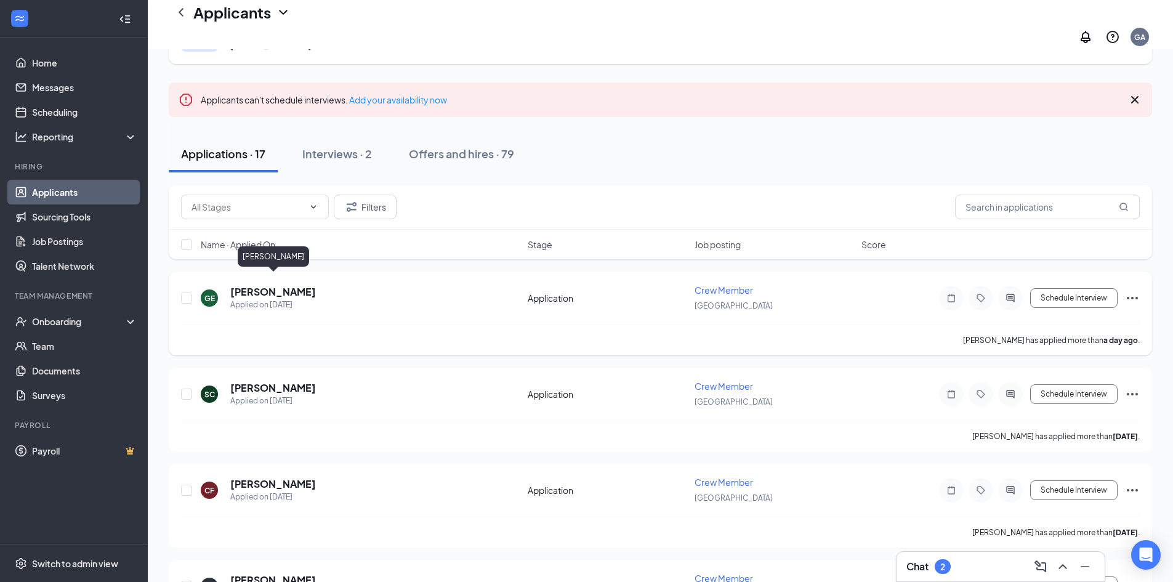
click at [267, 285] on h5 "[PERSON_NAME]" at bounding box center [273, 292] width 86 height 14
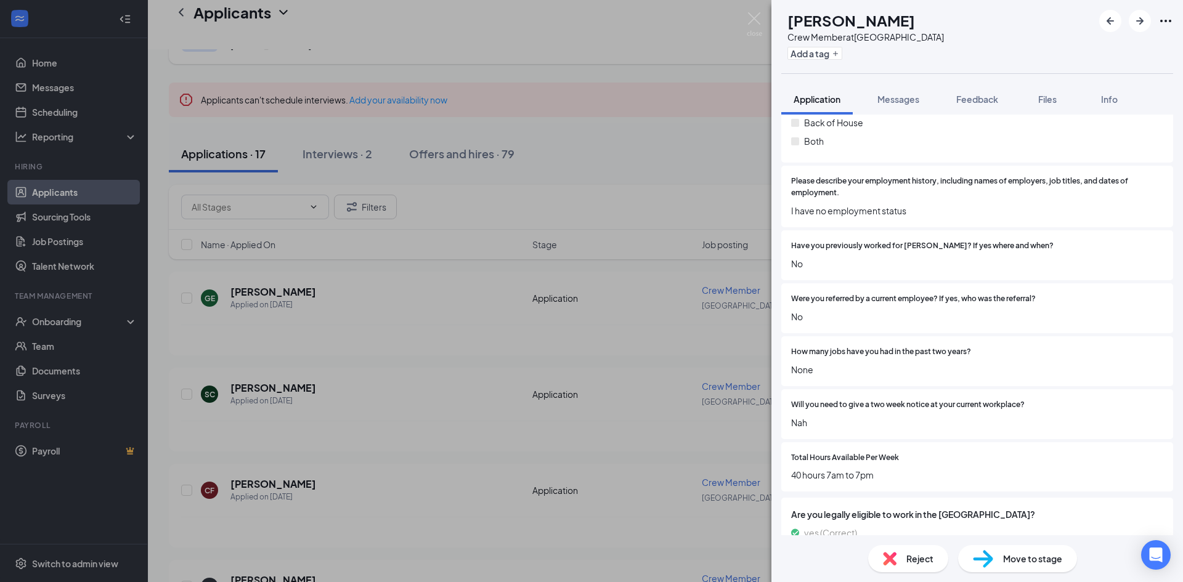
scroll to position [370, 0]
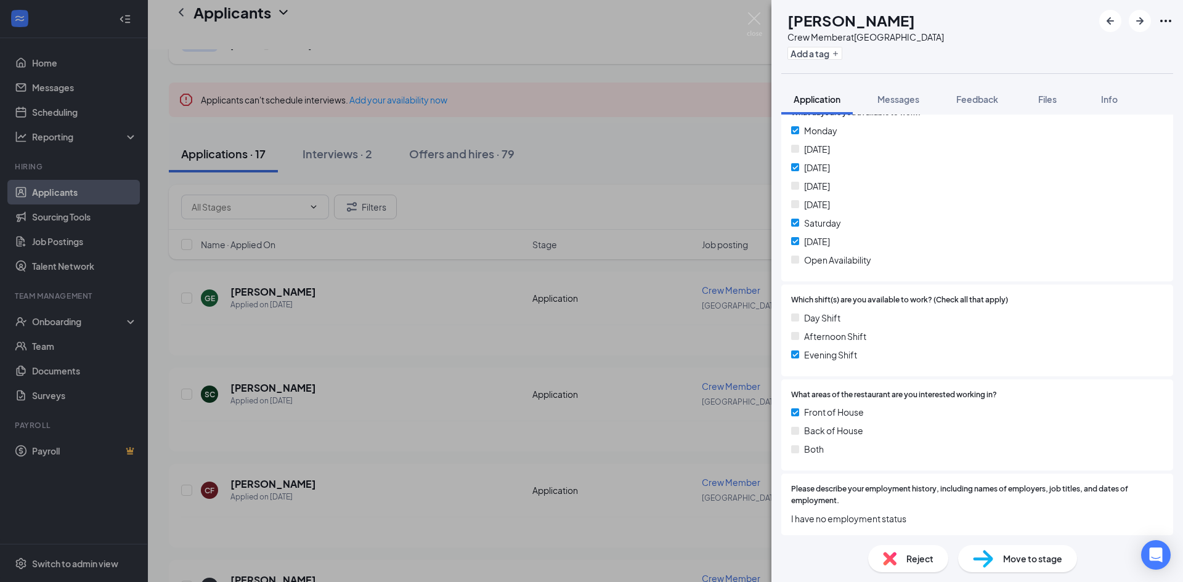
click at [914, 560] on span "Reject" at bounding box center [919, 559] width 27 height 14
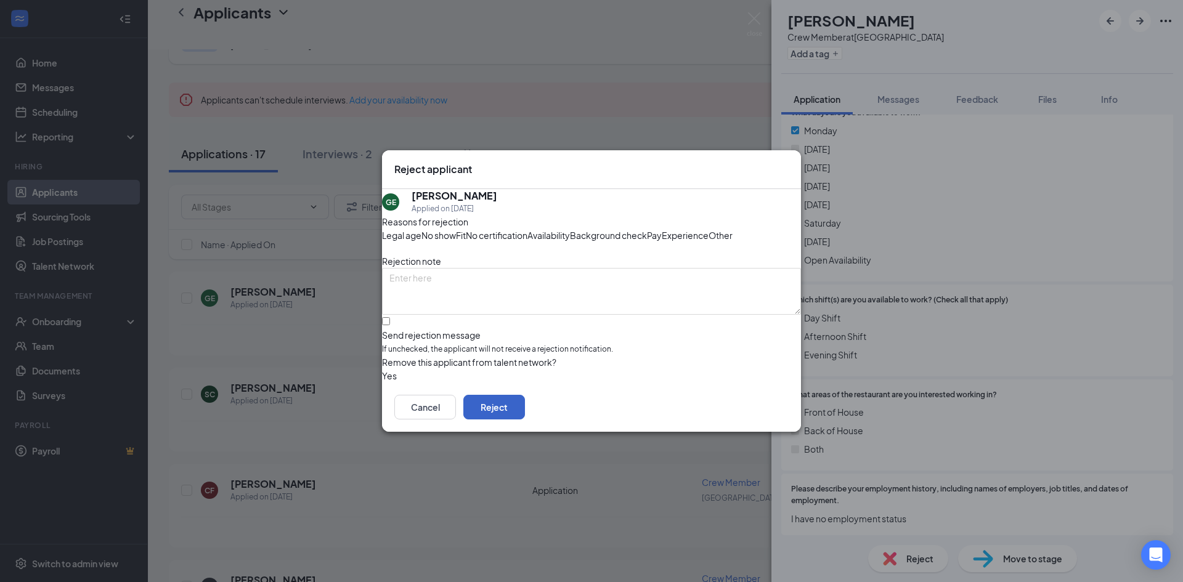
click at [525, 419] on button "Reject" at bounding box center [494, 407] width 62 height 25
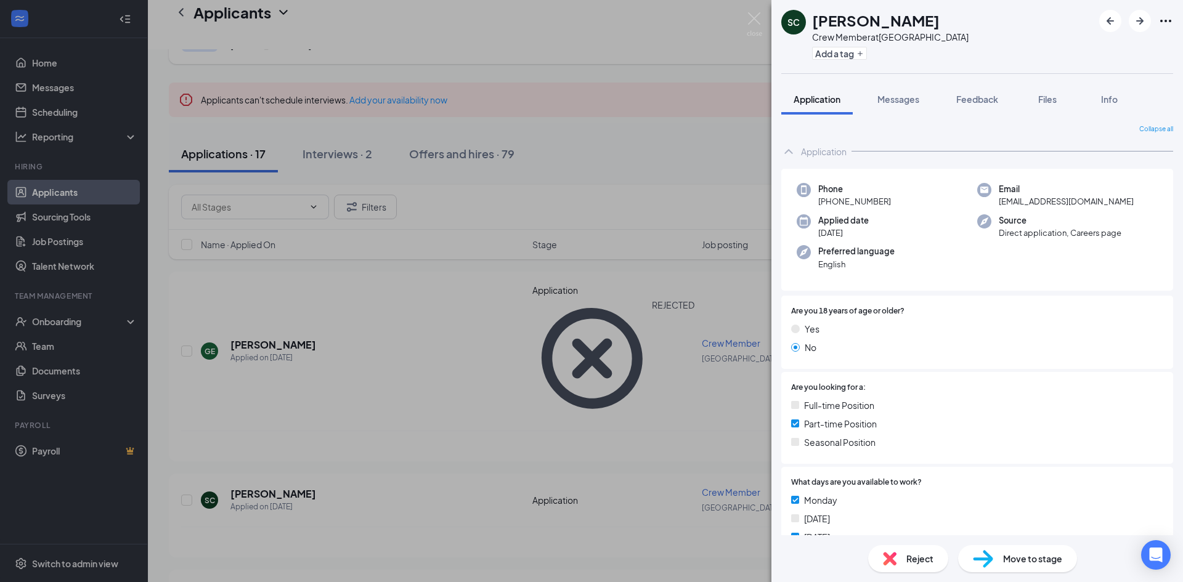
click at [316, 283] on div "SC [PERSON_NAME] Crew Member at [GEOGRAPHIC_DATA] Add a tag Application Message…" at bounding box center [591, 291] width 1183 height 582
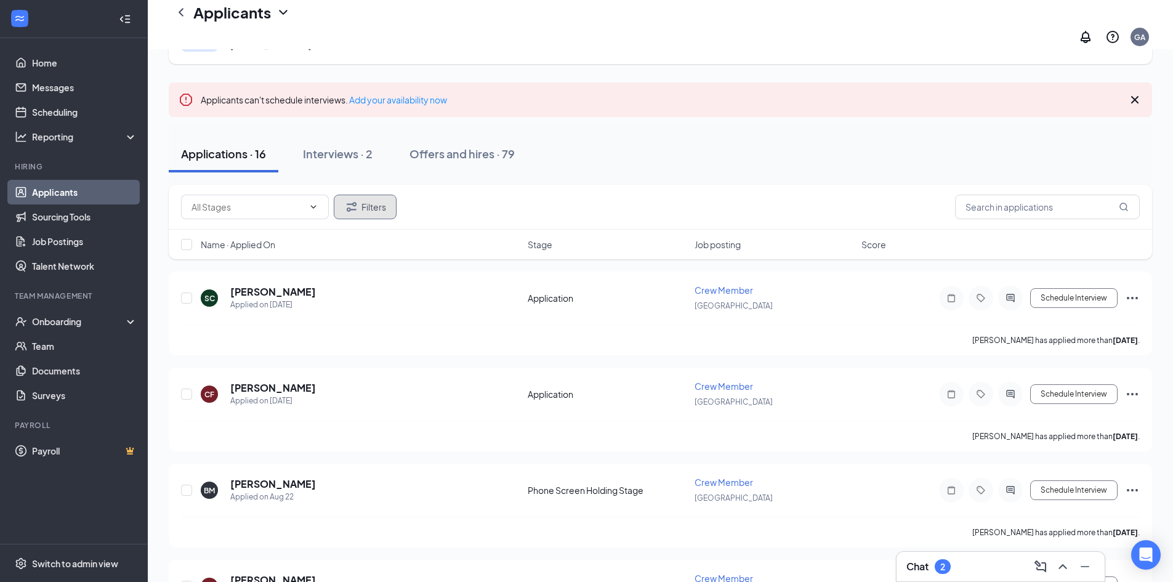
click at [361, 205] on button "Filters" at bounding box center [365, 207] width 63 height 25
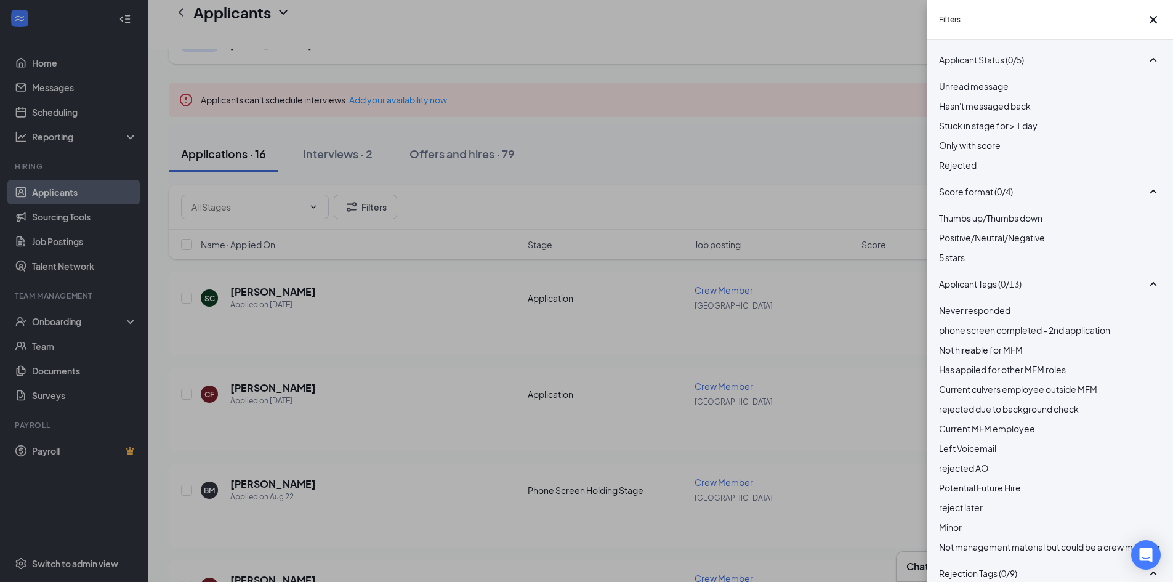
click at [977, 171] on span "Rejected" at bounding box center [958, 165] width 38 height 11
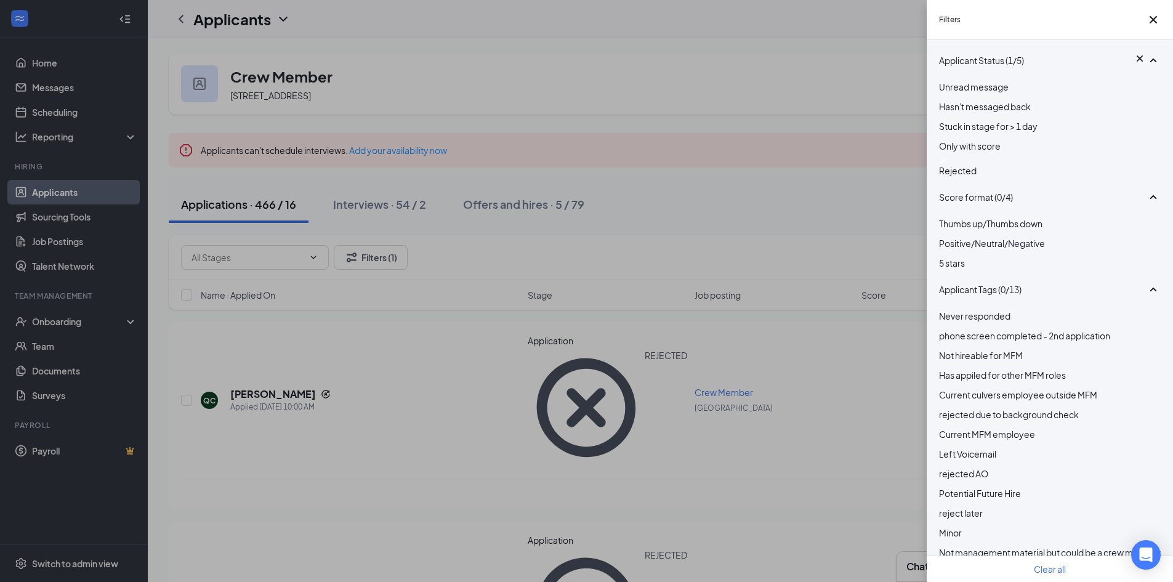
click at [301, 429] on div "Filters Applicant Status (1/5) Unread message Hasn't messaged back Stuck in sta…" at bounding box center [586, 291] width 1173 height 582
click at [1150, 27] on icon "Cross" at bounding box center [1153, 19] width 15 height 15
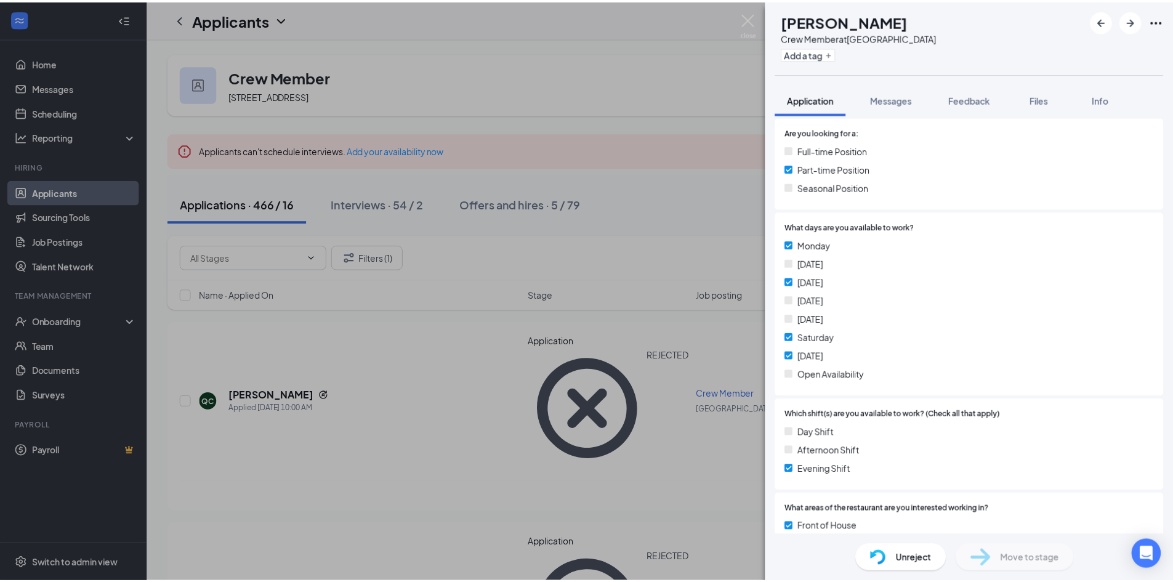
scroll to position [225, 0]
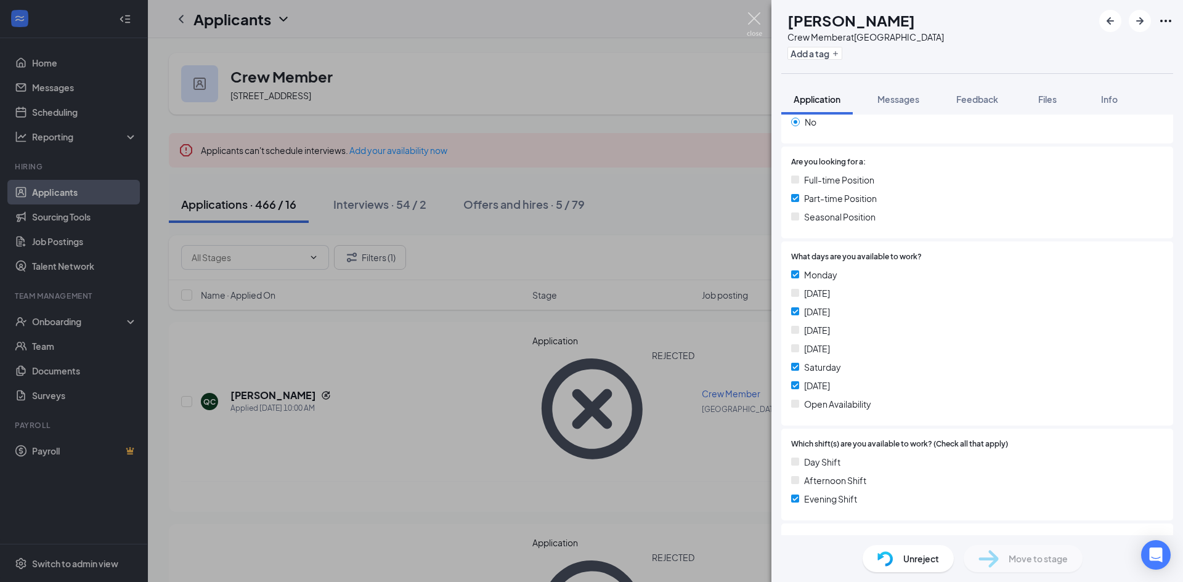
click at [755, 20] on img at bounding box center [753, 24] width 15 height 24
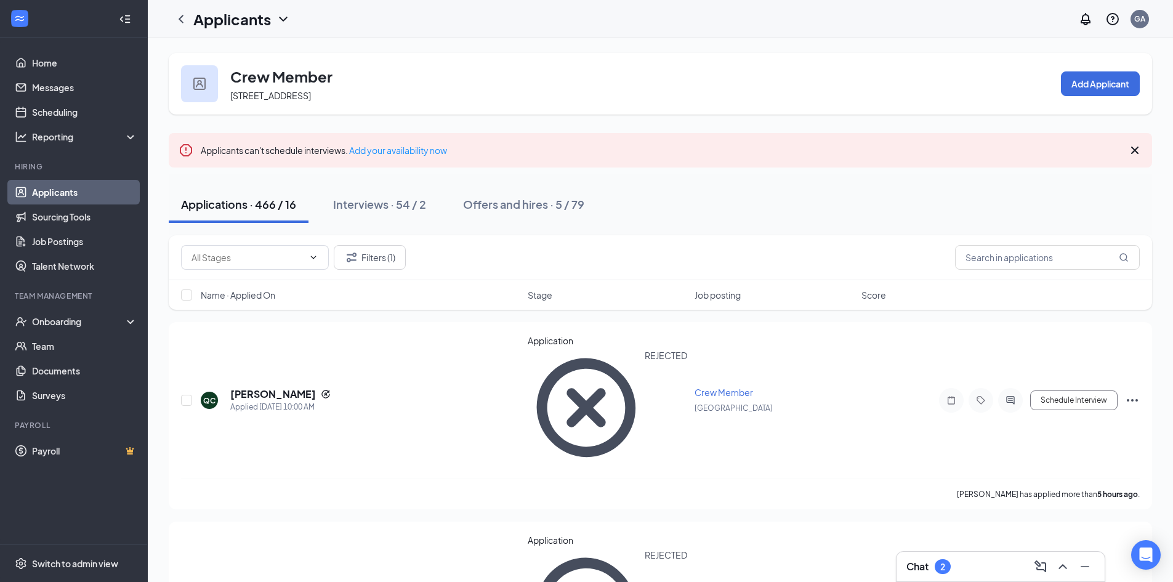
click at [38, 190] on link "Applicants" at bounding box center [84, 192] width 105 height 25
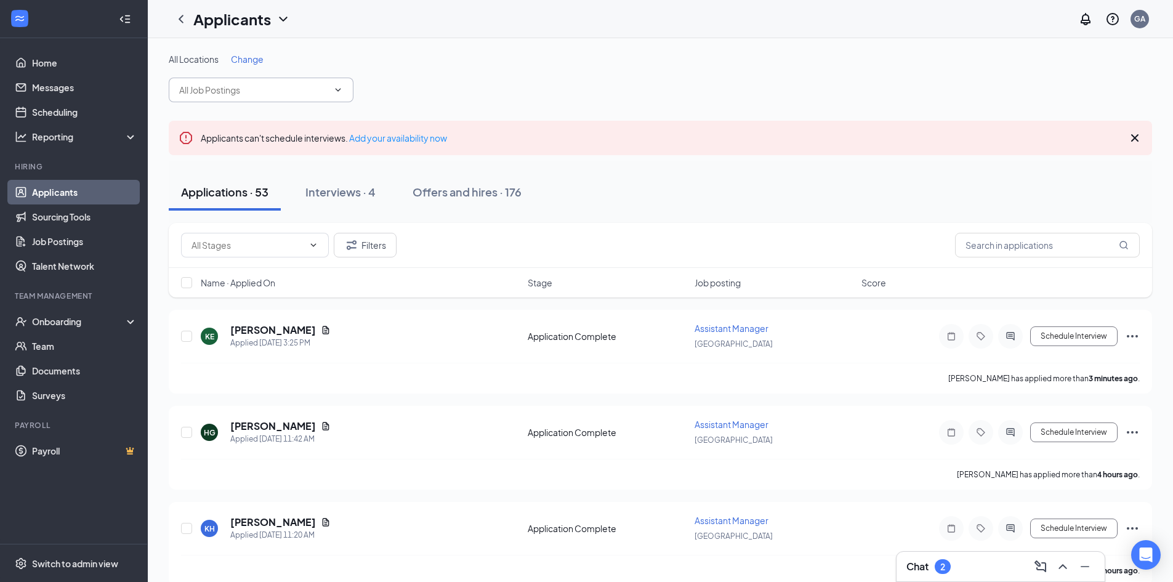
click at [296, 91] on input "text" at bounding box center [253, 90] width 149 height 14
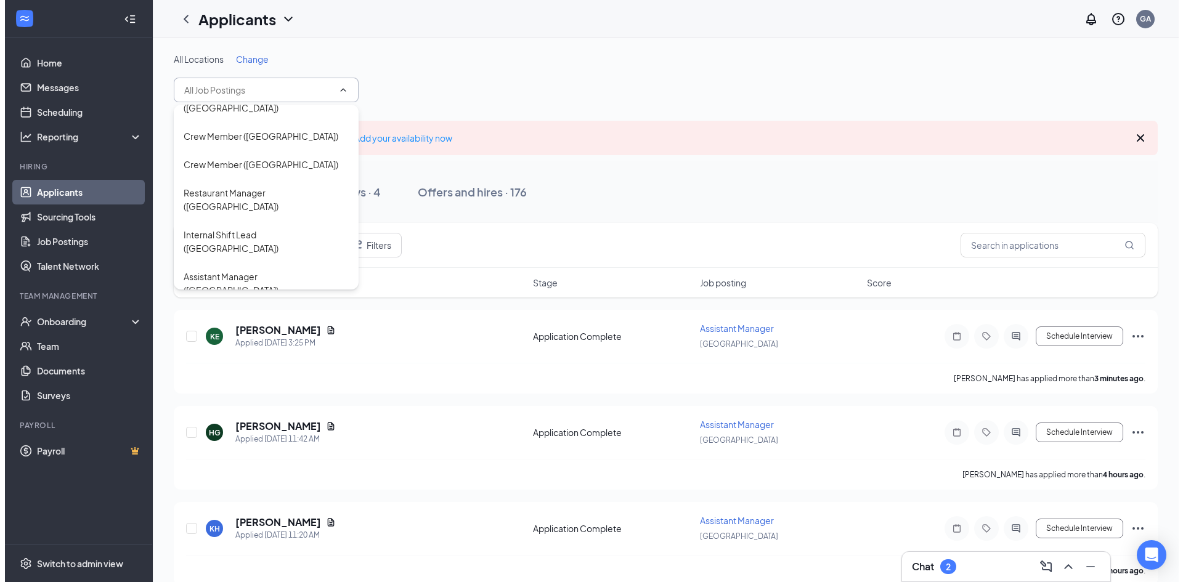
scroll to position [197, 0]
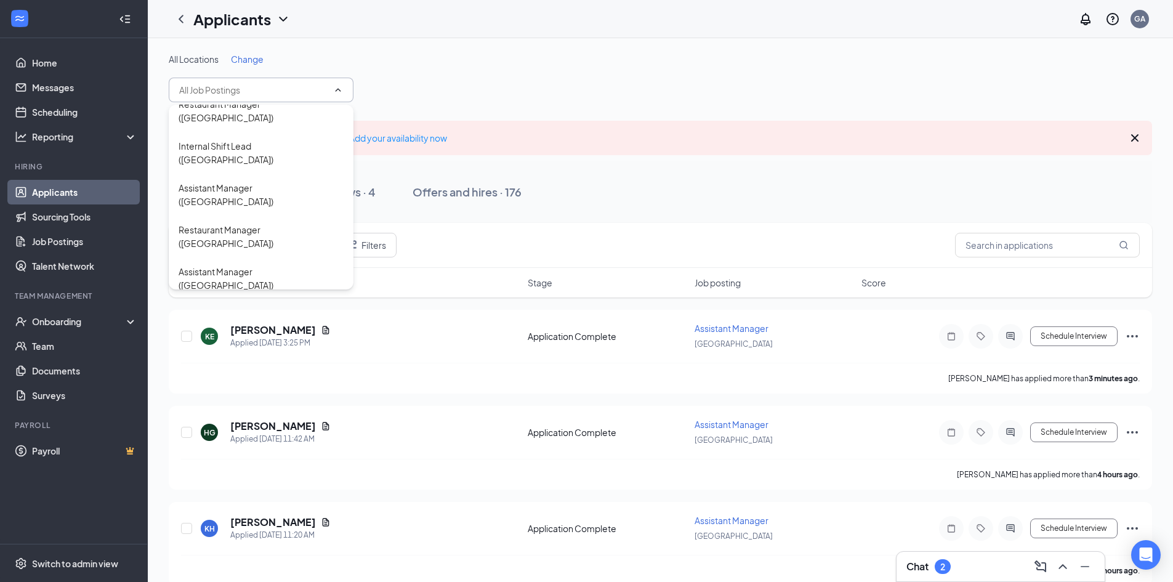
click at [258, 383] on div "Crew Member ([GEOGRAPHIC_DATA])" at bounding box center [261, 397] width 185 height 28
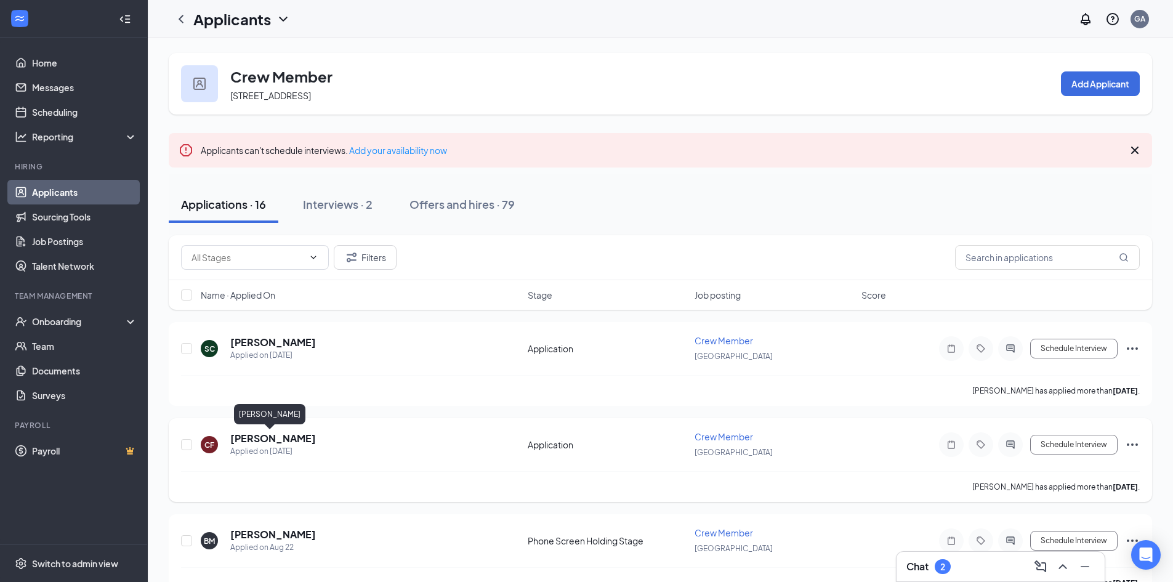
click at [259, 436] on h5 "[PERSON_NAME]" at bounding box center [273, 439] width 86 height 14
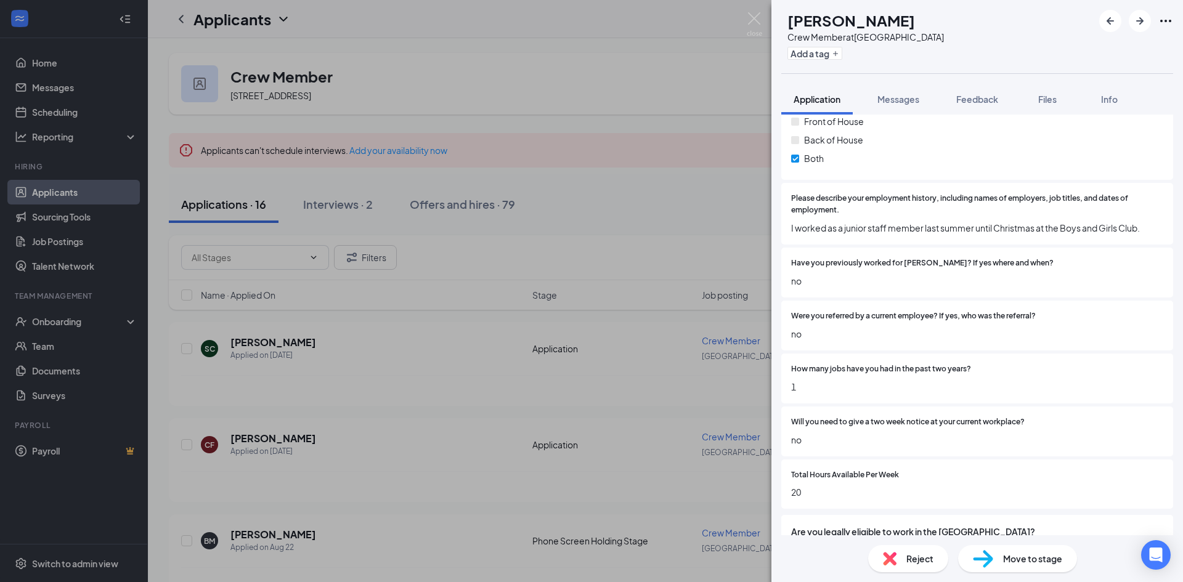
scroll to position [718, 0]
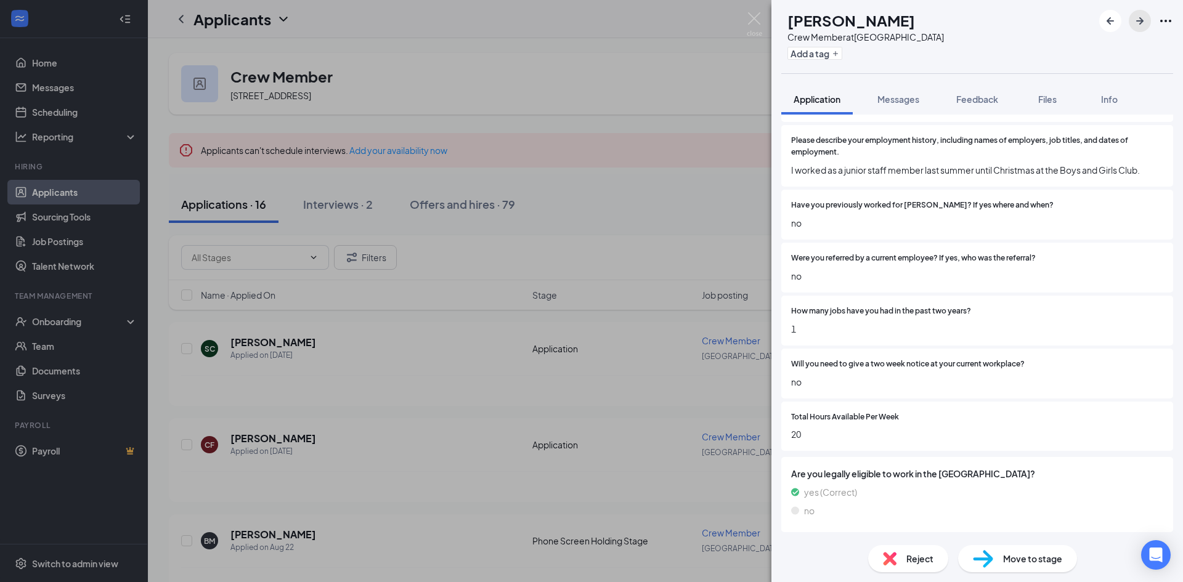
click at [1136, 19] on icon "ArrowRight" at bounding box center [1139, 21] width 15 height 15
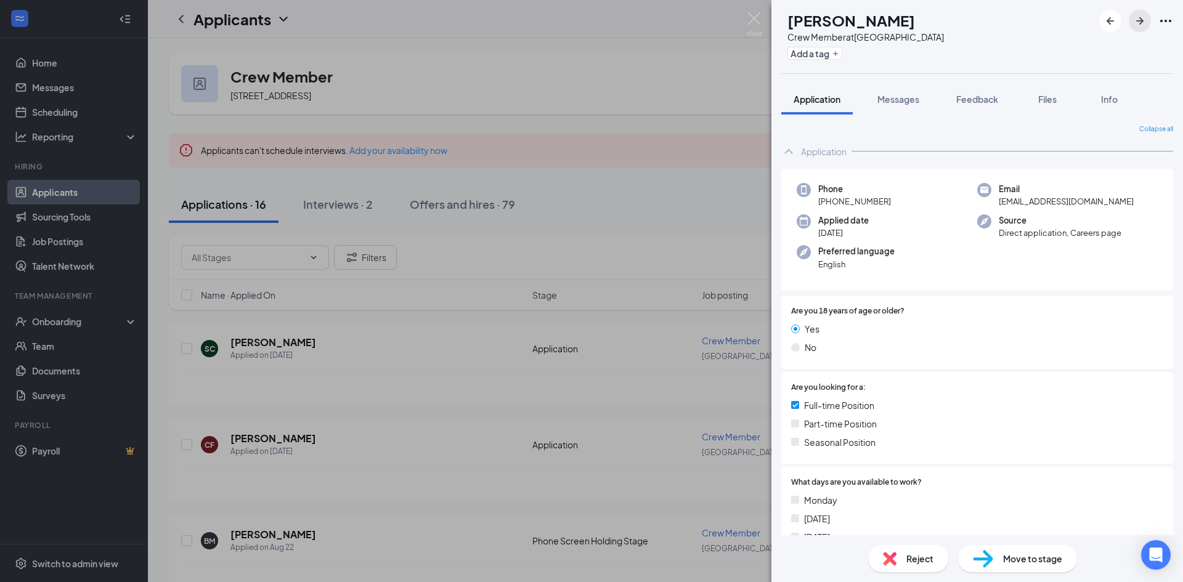
click at [1149, 22] on button "button" at bounding box center [1139, 21] width 22 height 22
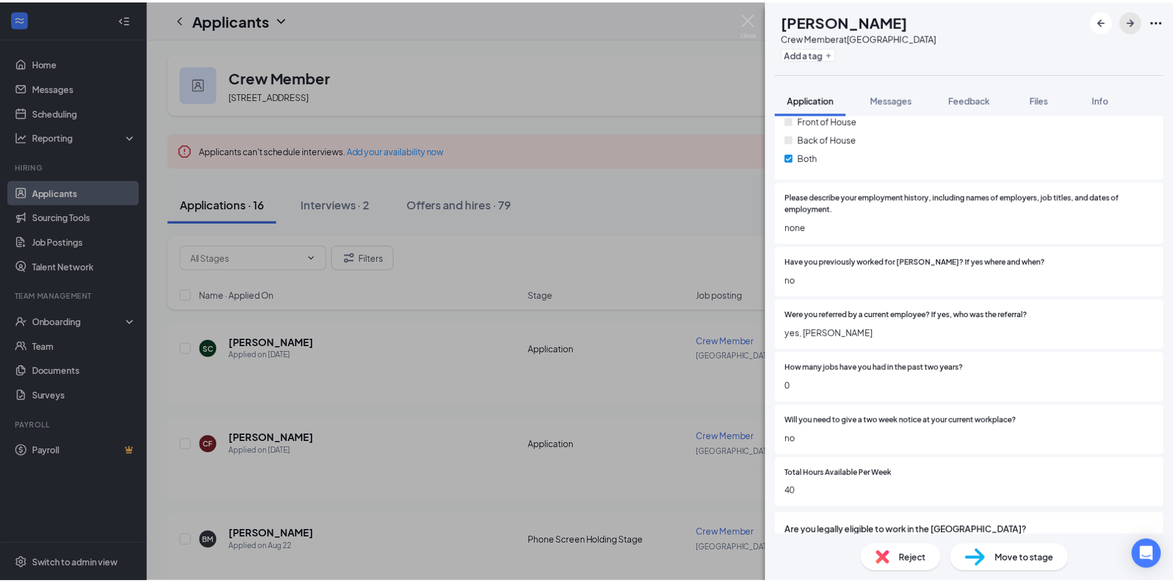
scroll to position [718, 0]
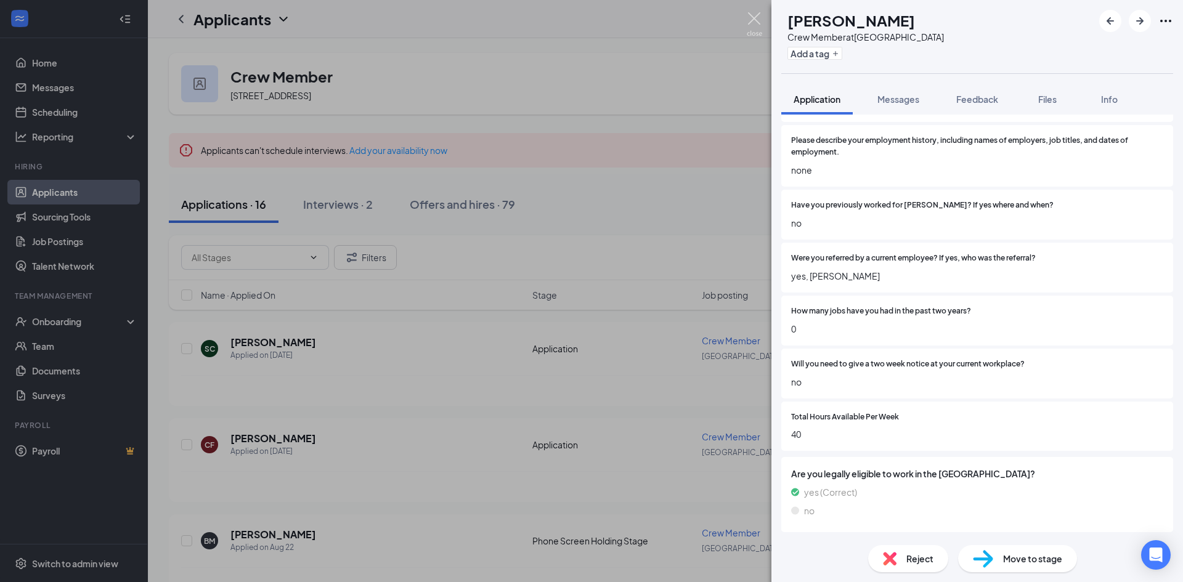
click at [748, 22] on img at bounding box center [753, 24] width 15 height 24
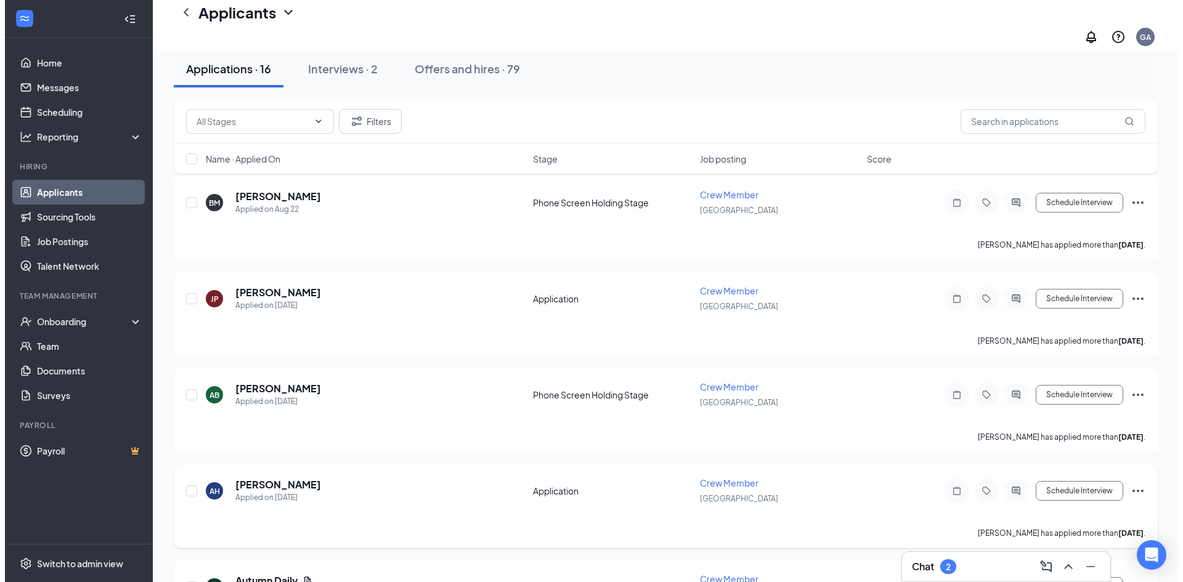
scroll to position [370, 0]
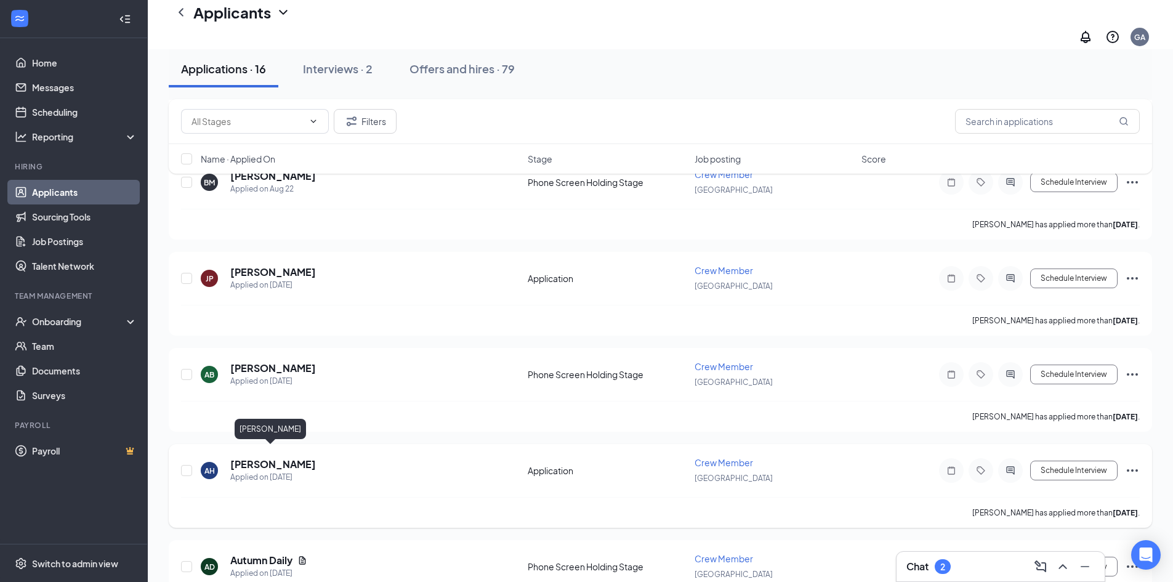
click at [286, 458] on h5 "[PERSON_NAME]" at bounding box center [273, 465] width 86 height 14
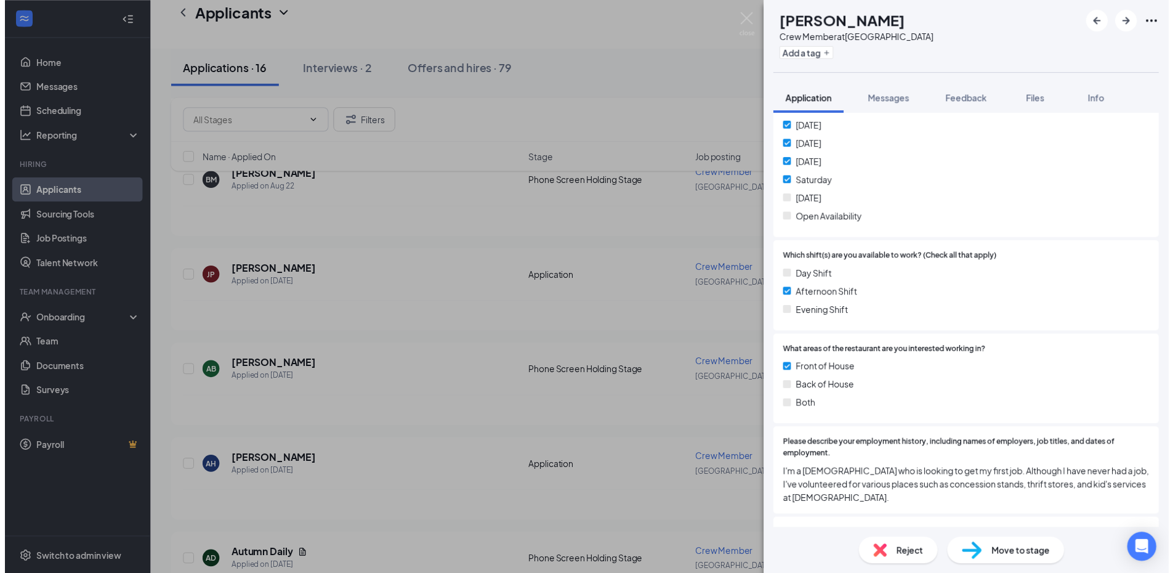
scroll to position [431, 0]
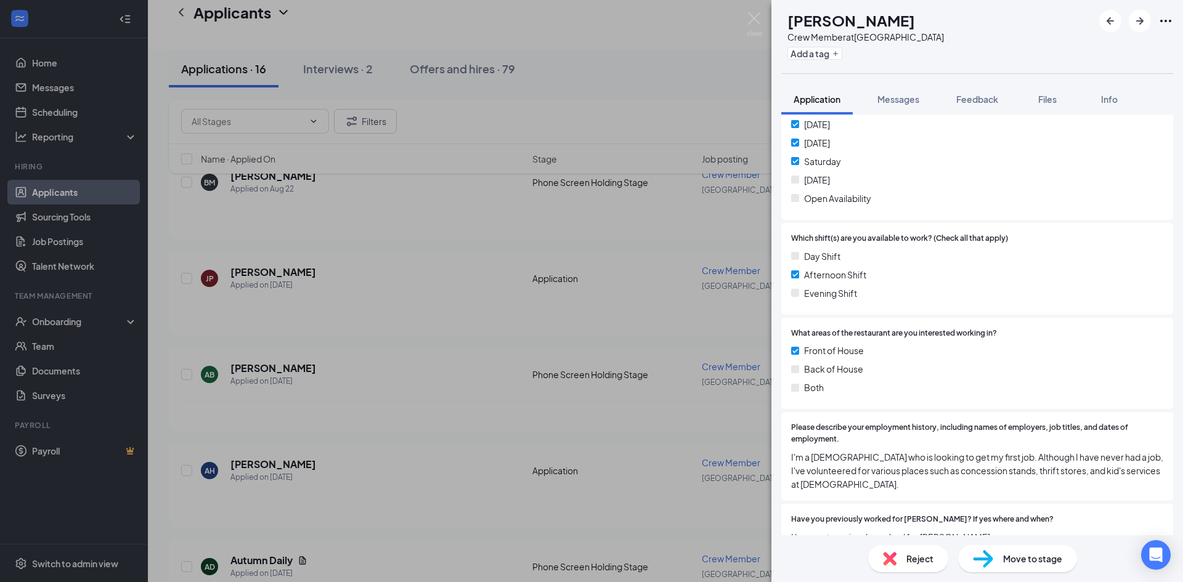
click at [910, 549] on div "Reject" at bounding box center [908, 558] width 80 height 27
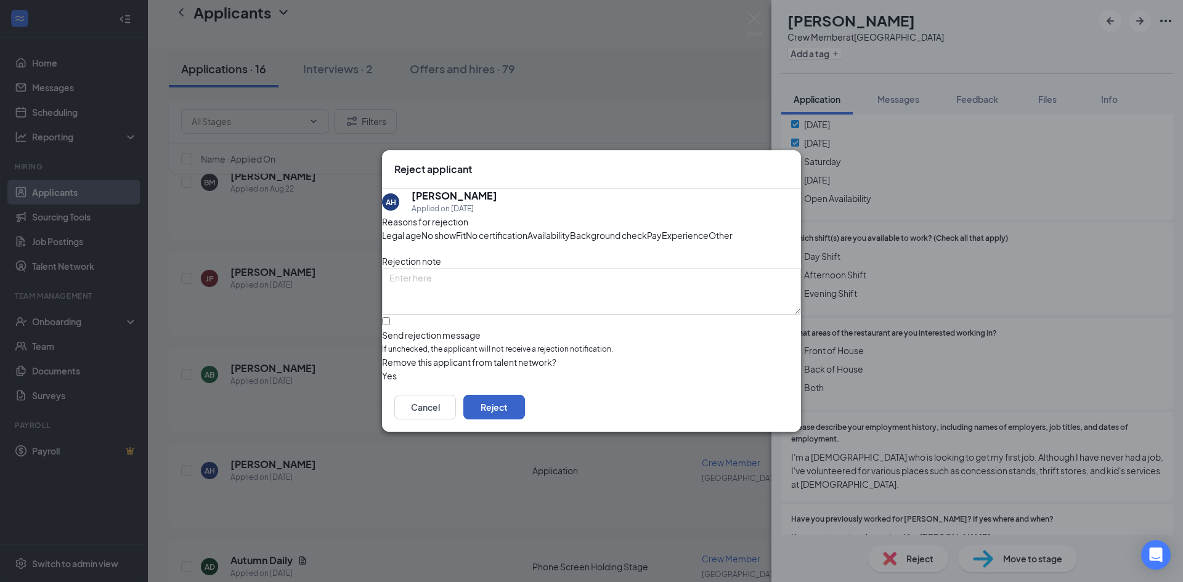
click at [525, 419] on button "Reject" at bounding box center [494, 407] width 62 height 25
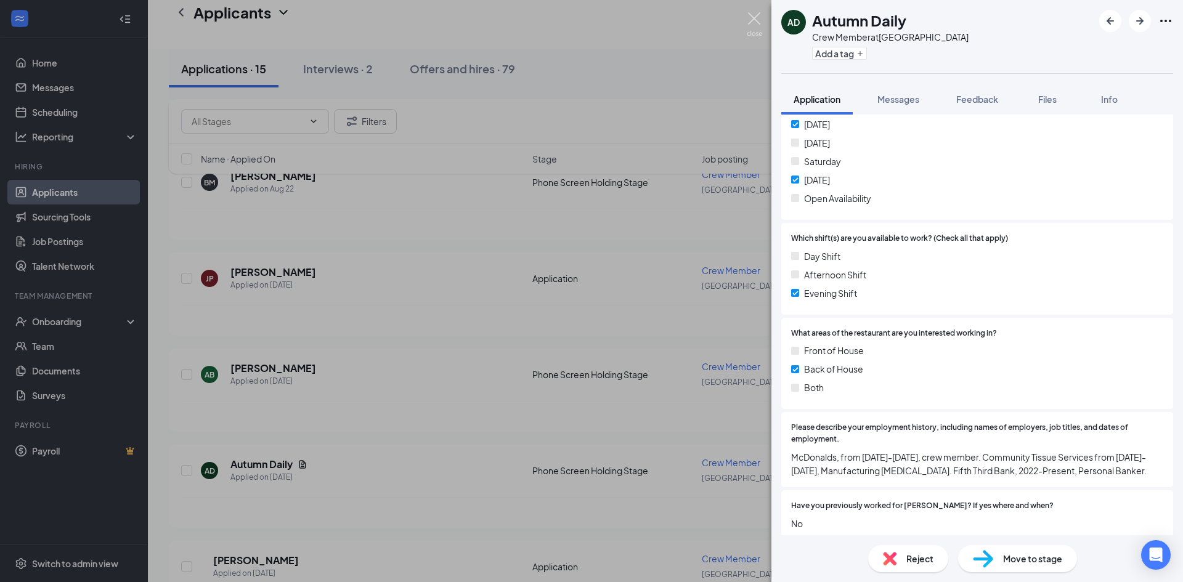
click at [754, 20] on img at bounding box center [753, 24] width 15 height 24
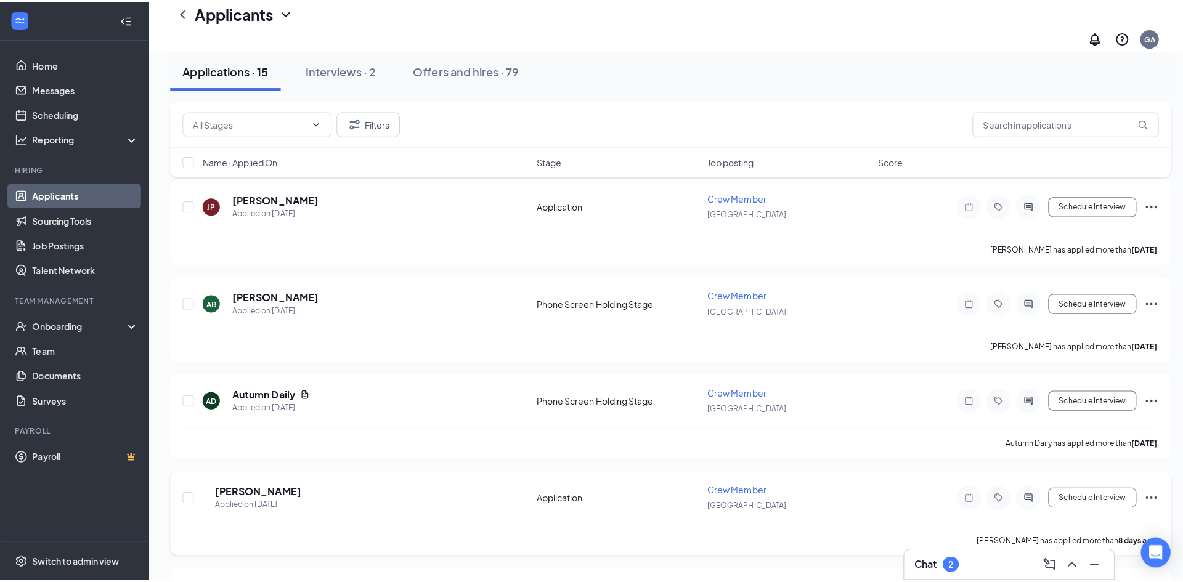
scroll to position [493, 0]
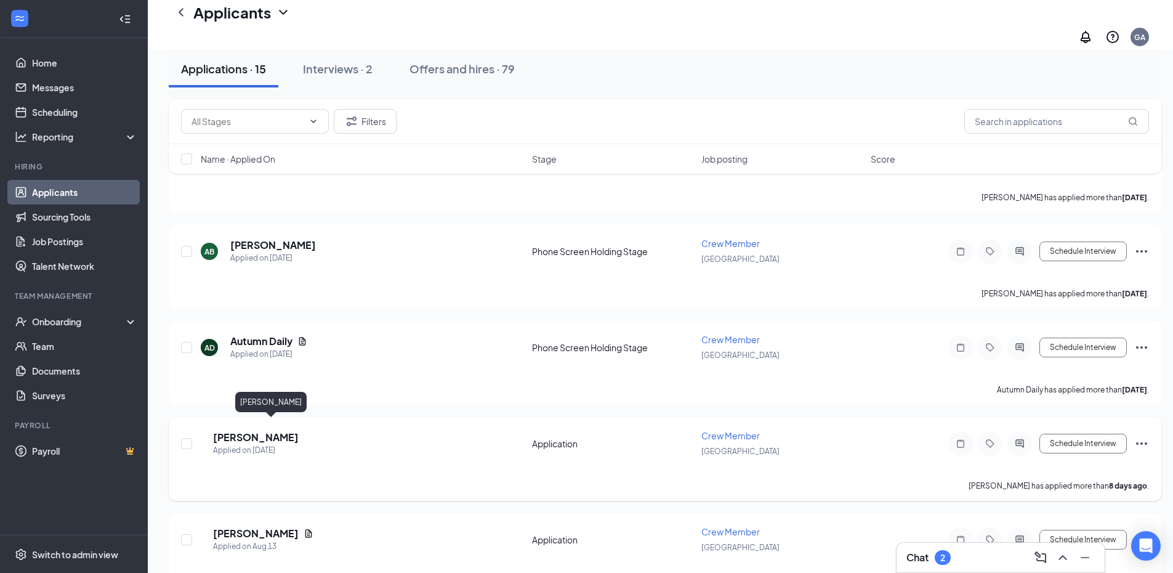
click at [251, 431] on h5 "[PERSON_NAME]" at bounding box center [256, 438] width 86 height 14
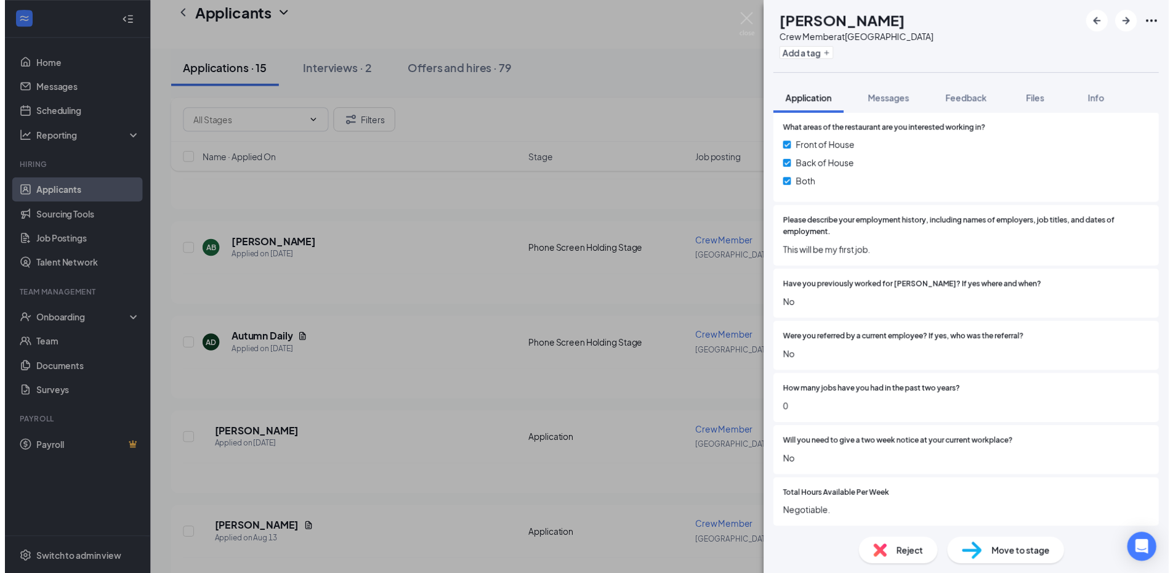
scroll to position [718, 0]
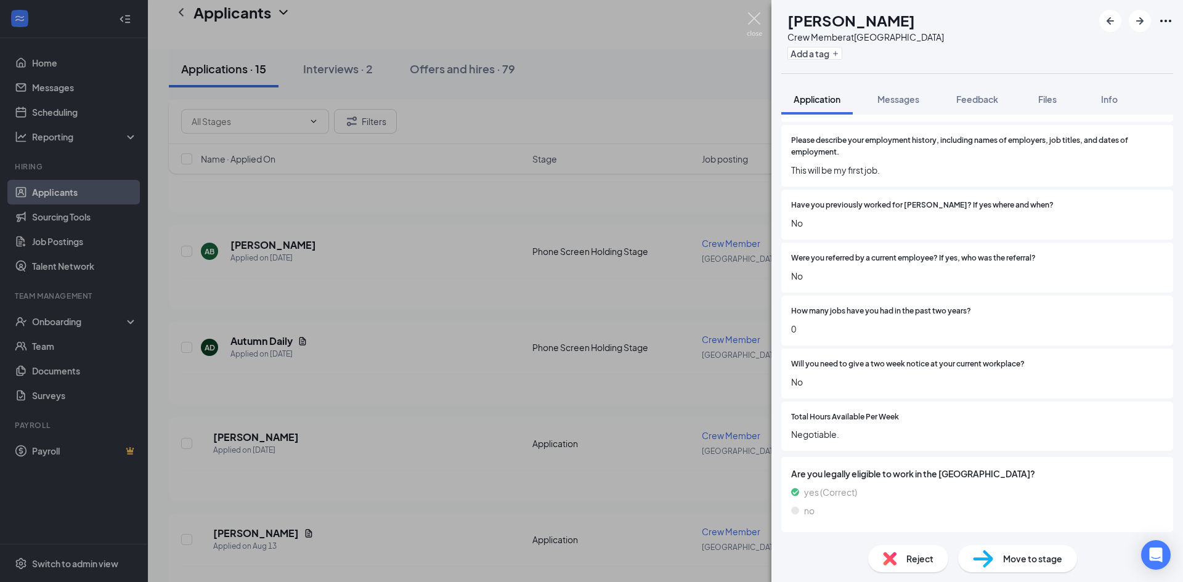
click at [761, 15] on img at bounding box center [753, 24] width 15 height 24
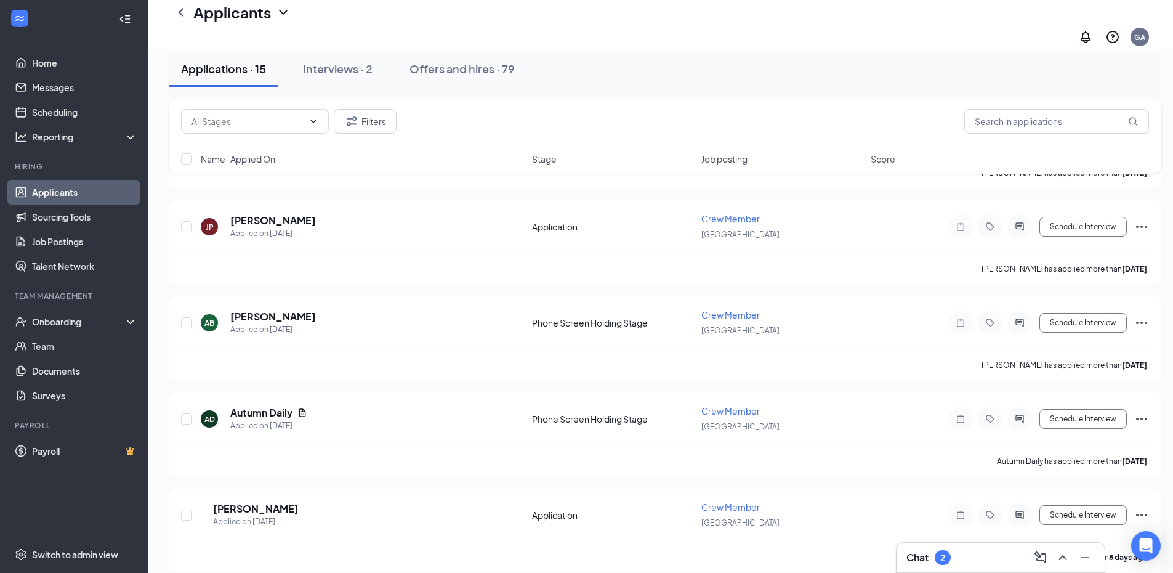
scroll to position [308, 0]
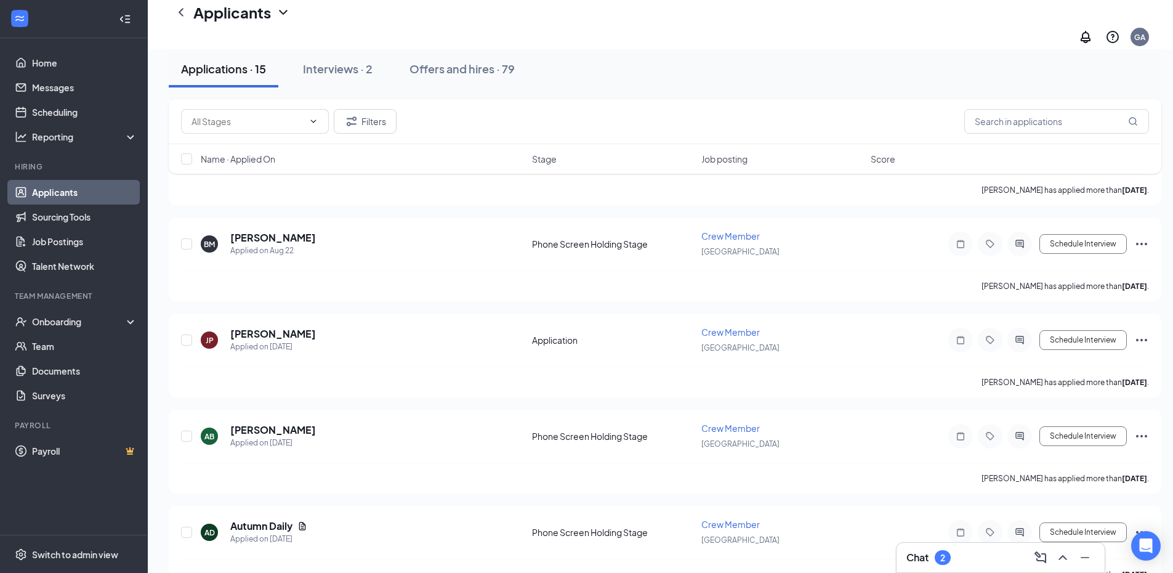
click at [971, 556] on div "Chat 2" at bounding box center [1001, 558] width 188 height 20
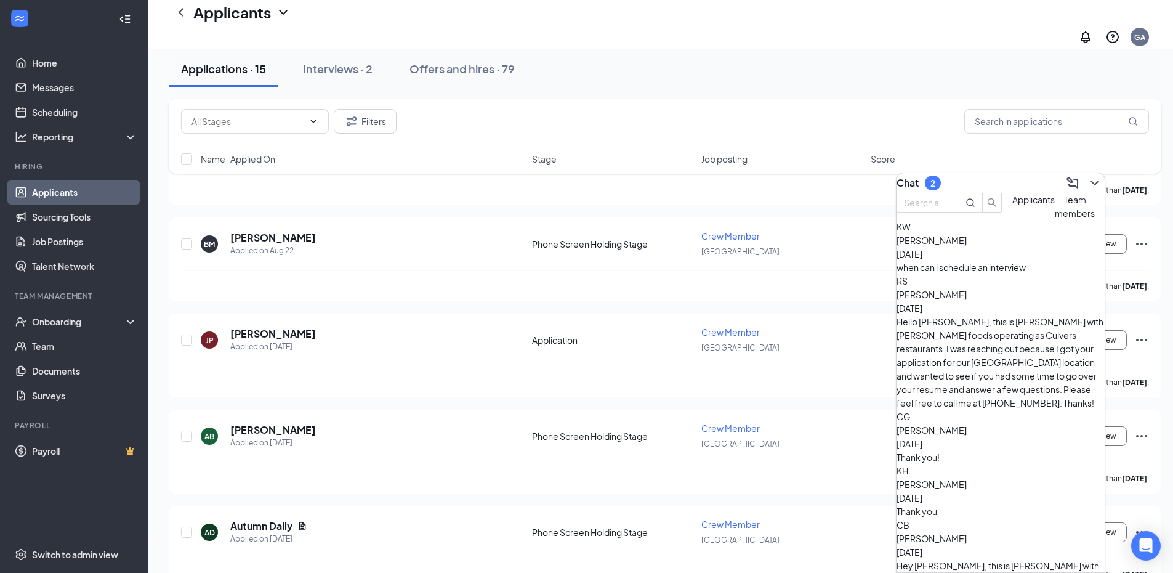
click at [1055, 219] on span "Team members" at bounding box center [1075, 206] width 40 height 25
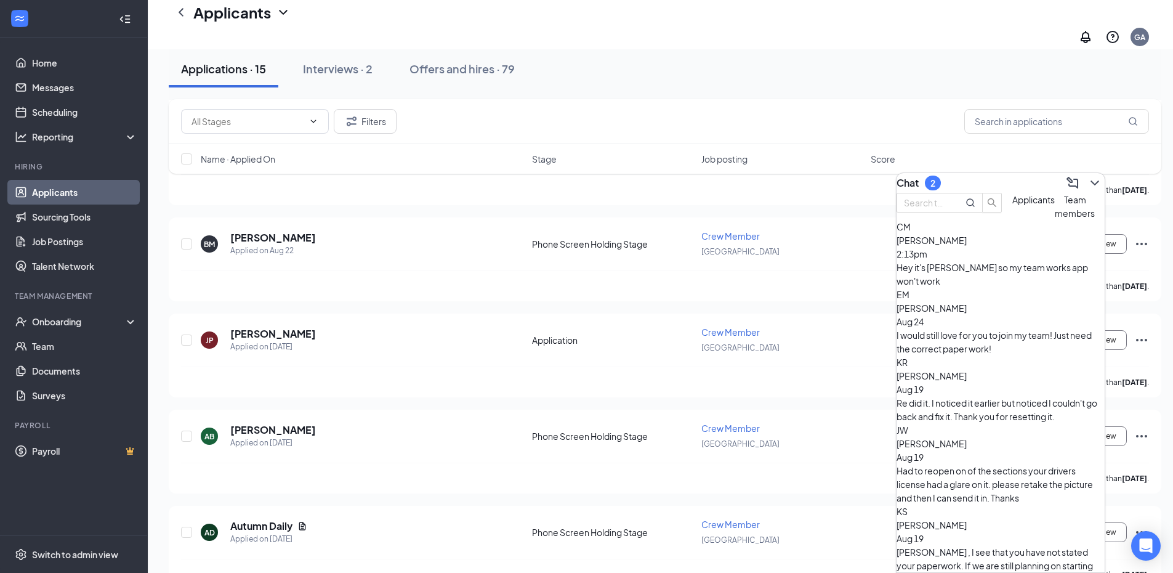
click at [1043, 285] on div "Hey it's [PERSON_NAME] so my team works app won't work" at bounding box center [1001, 274] width 208 height 27
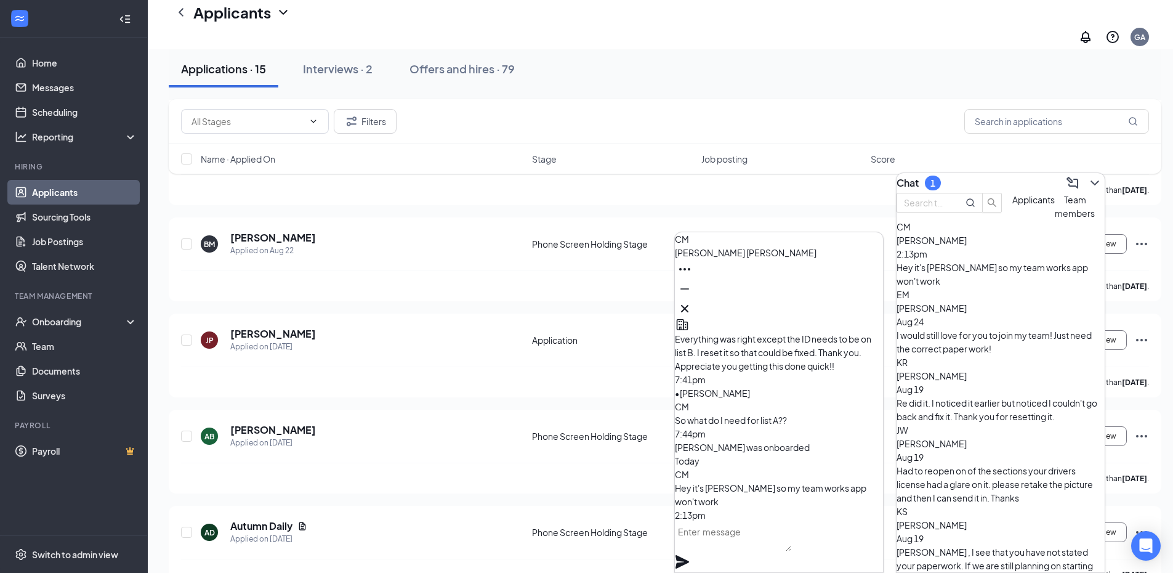
click at [777, 545] on textarea at bounding box center [733, 537] width 116 height 30
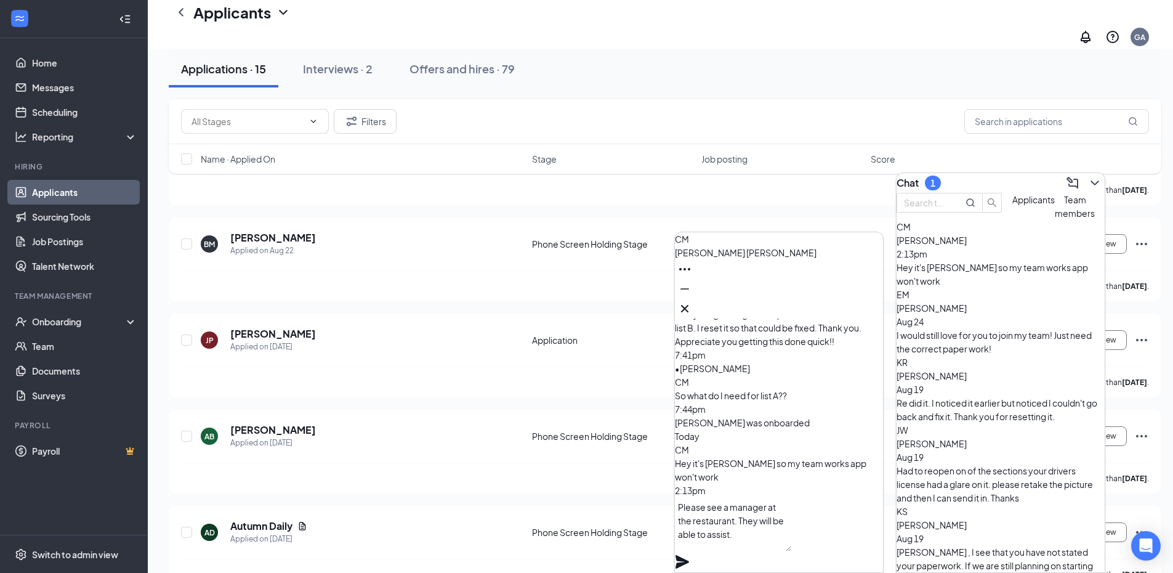
type textarea "Please see a manager at the restaurant. They will be able to assist."
click at [689, 555] on icon "Plane" at bounding box center [683, 562] width 14 height 14
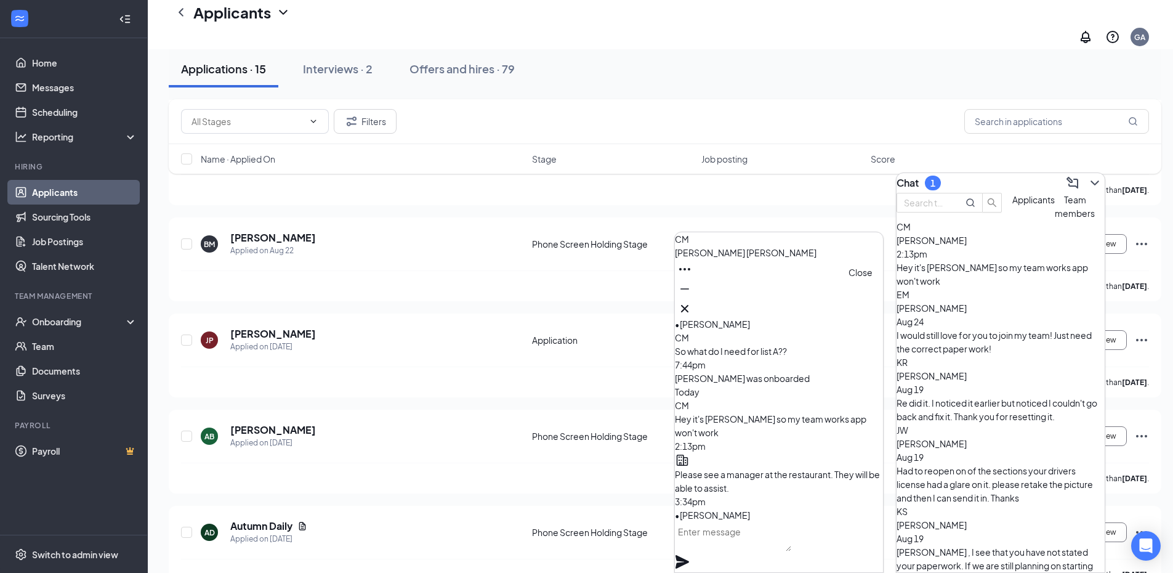
click at [692, 302] on icon "Cross" at bounding box center [684, 308] width 15 height 15
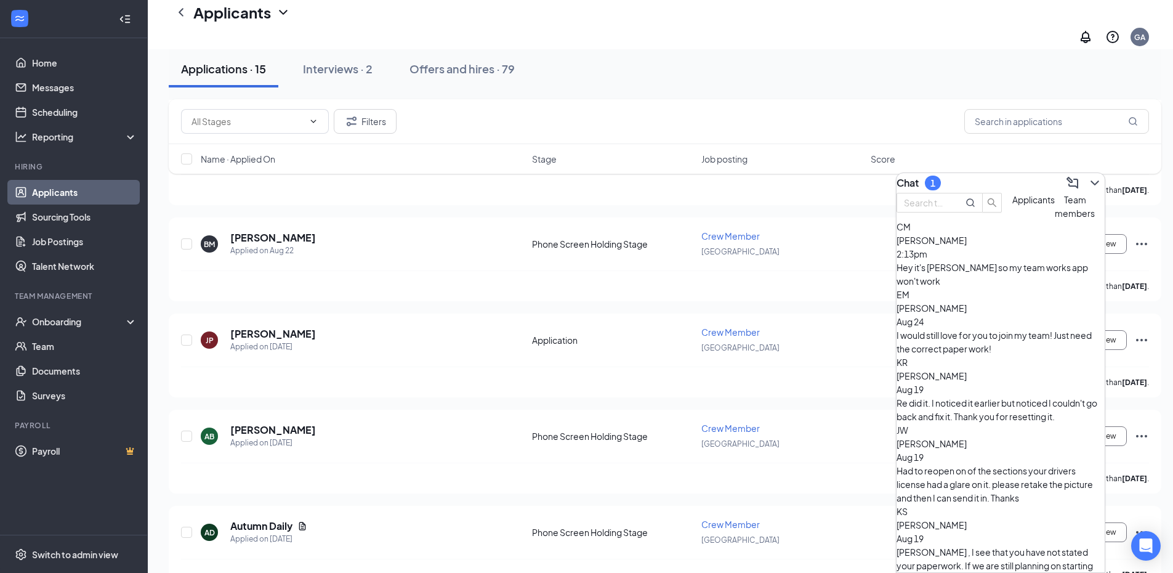
click at [954, 331] on div "I would still love for you to join my team! Just need the correct paper work!" at bounding box center [1001, 341] width 208 height 27
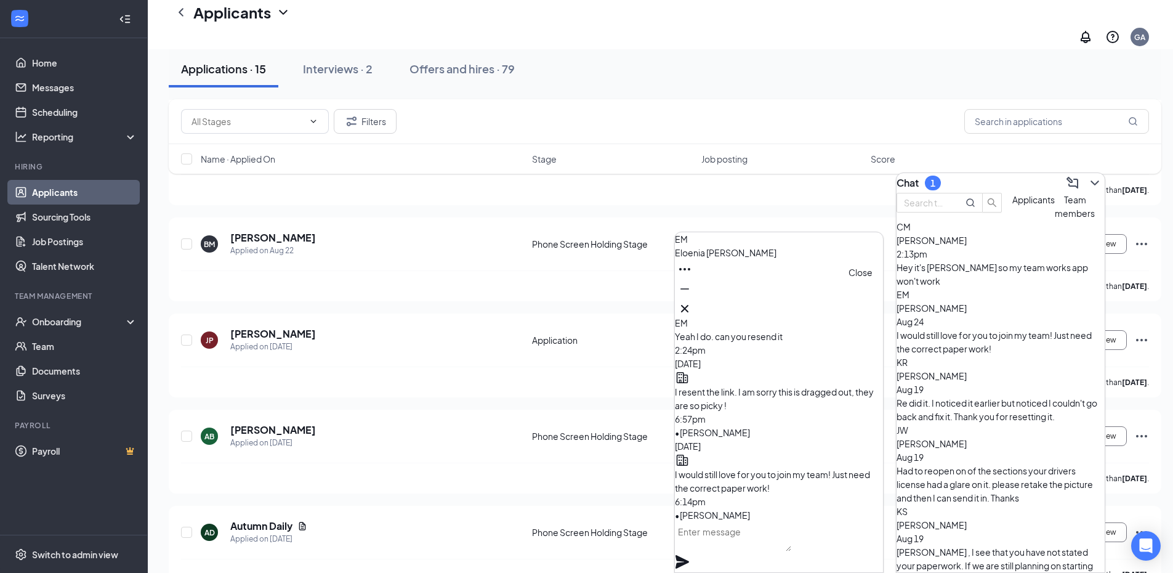
click at [692, 303] on icon "Cross" at bounding box center [684, 308] width 15 height 15
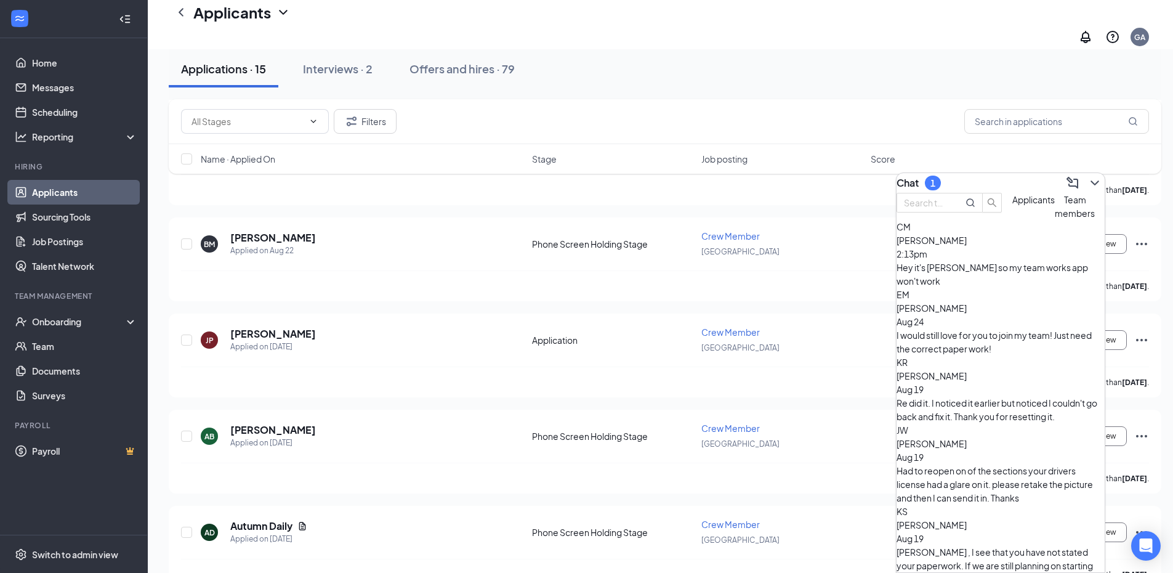
click at [967, 370] on span "[PERSON_NAME]" at bounding box center [932, 375] width 70 height 11
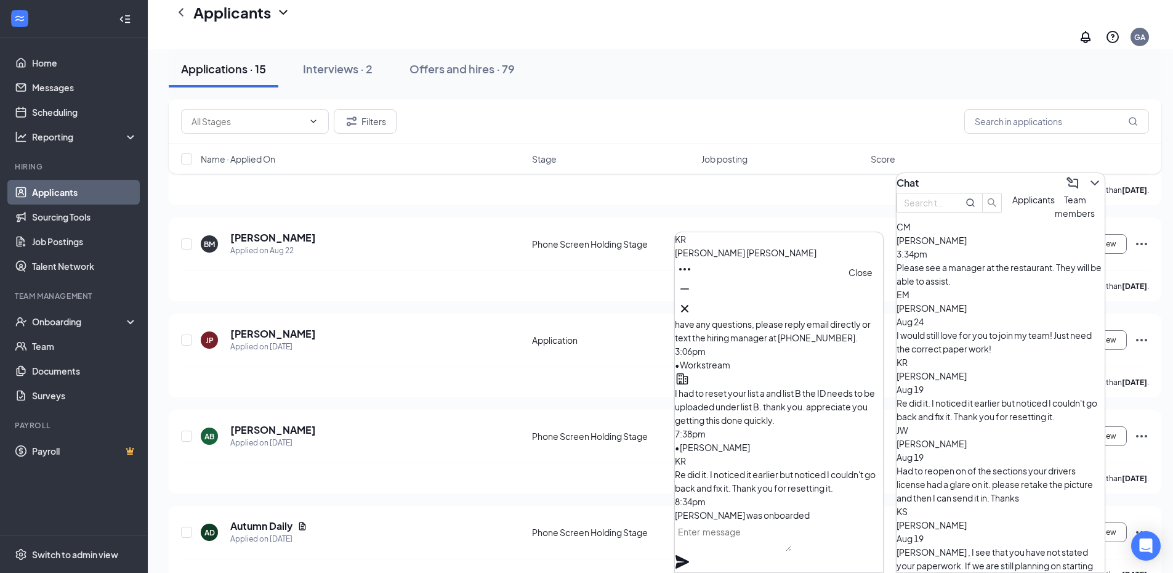
click at [692, 301] on icon "Cross" at bounding box center [684, 308] width 15 height 15
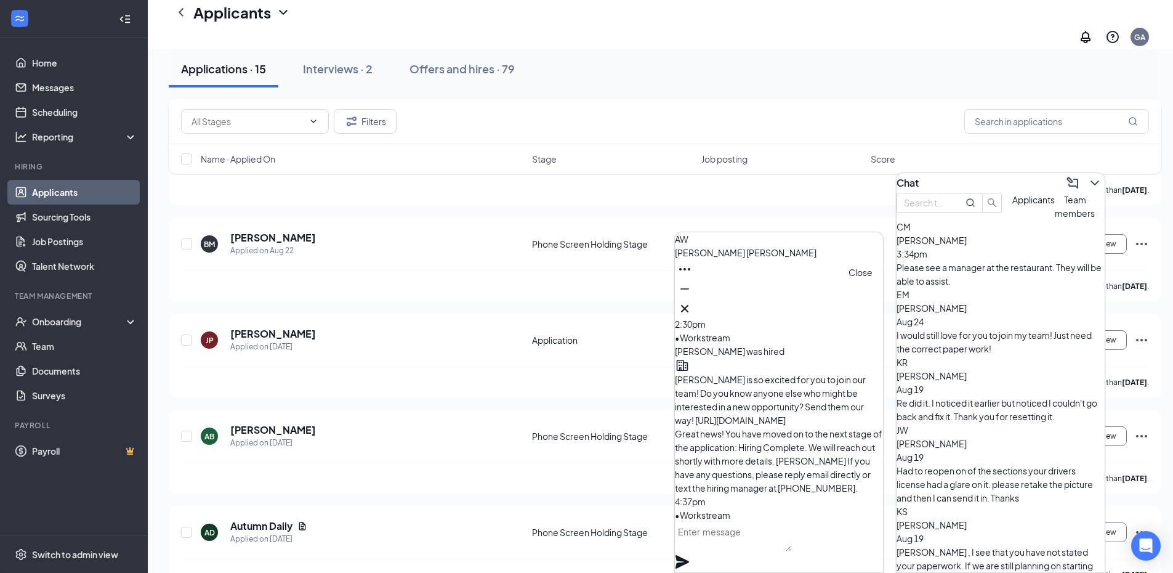
click at [692, 308] on icon "Cross" at bounding box center [684, 308] width 15 height 15
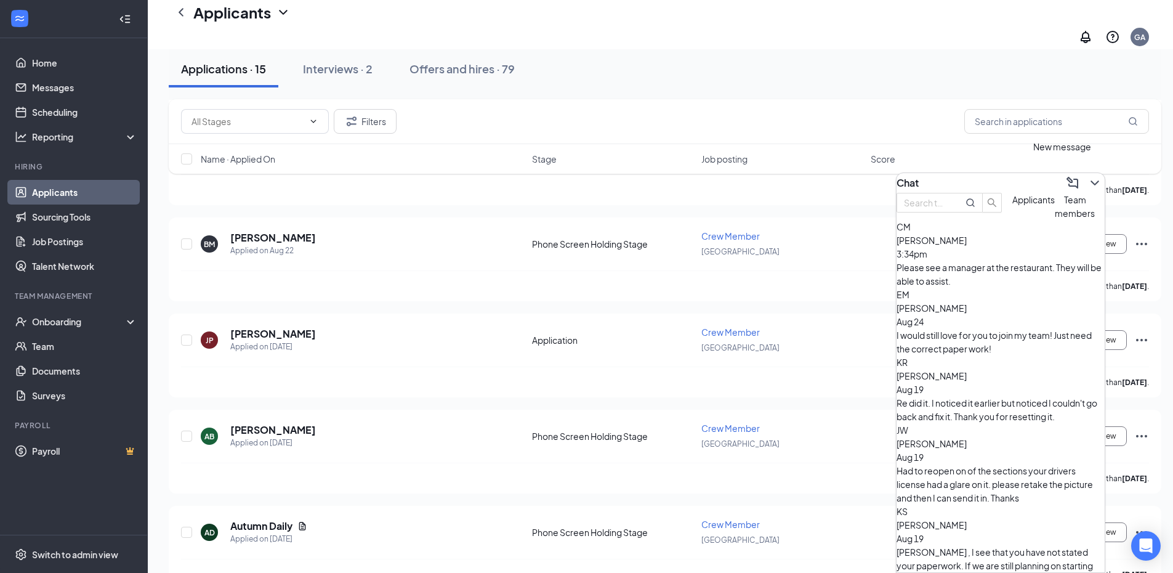
click at [1088, 183] on icon "ChevronDown" at bounding box center [1095, 183] width 15 height 15
